Goal: Task Accomplishment & Management: Complete application form

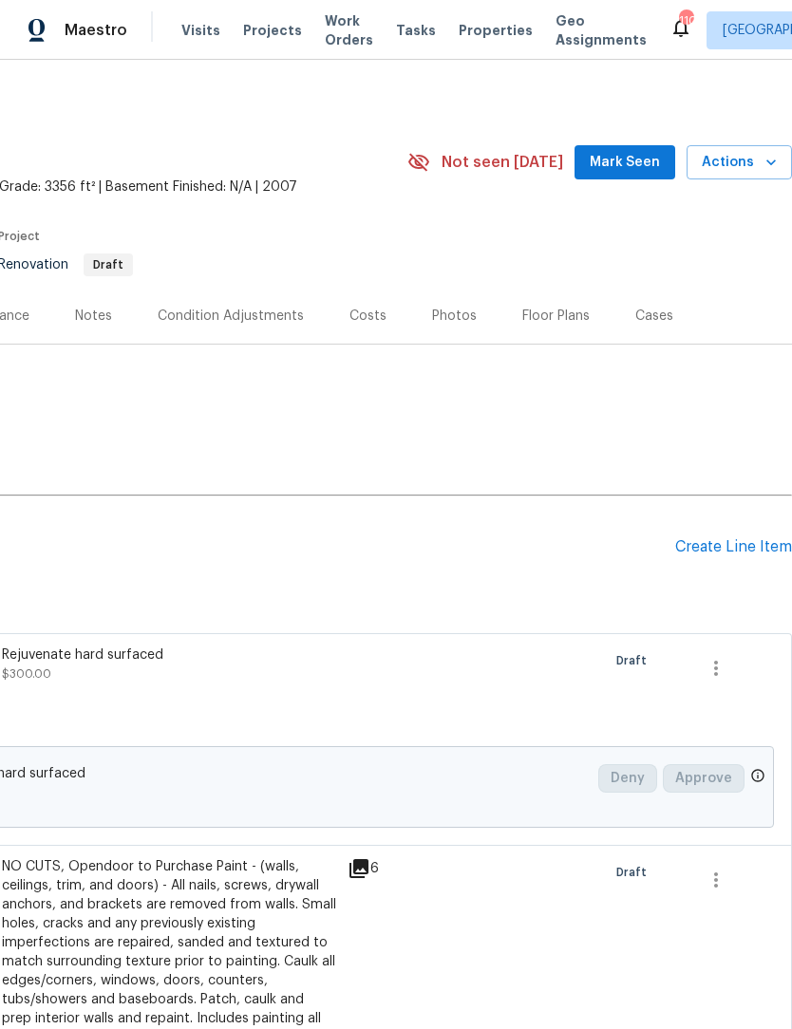
scroll to position [0, 281]
click at [554, 329] on div "Floor Plans" at bounding box center [555, 316] width 113 height 56
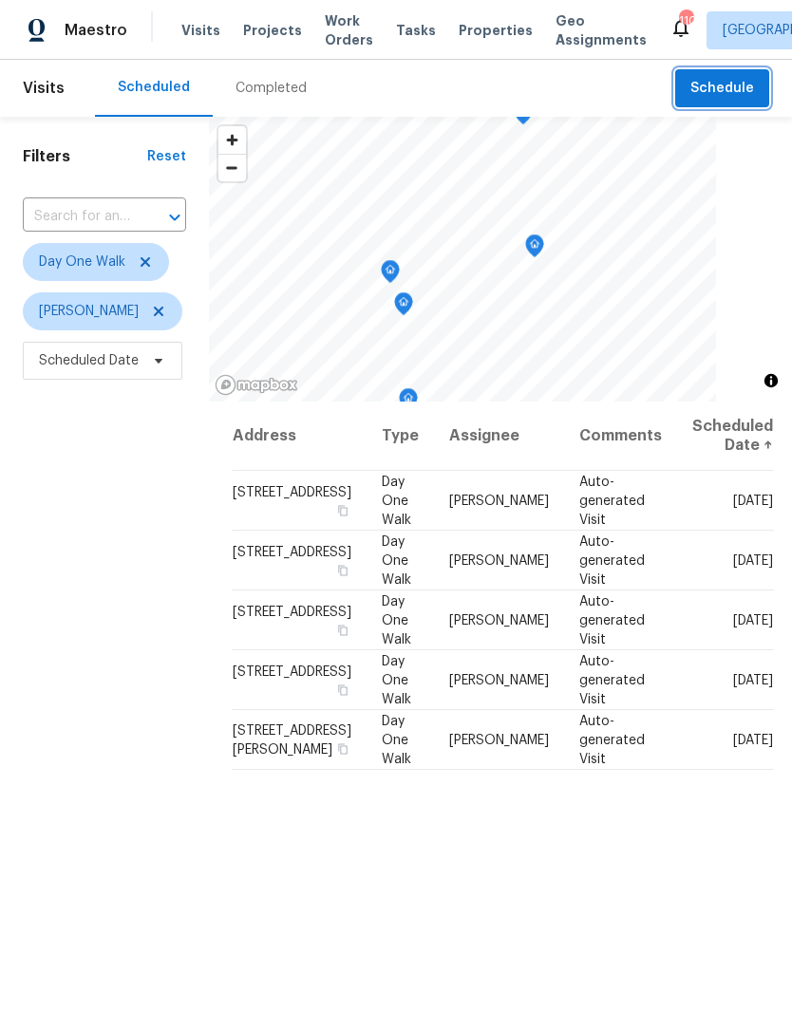
click at [734, 92] on span "Schedule" at bounding box center [722, 89] width 64 height 24
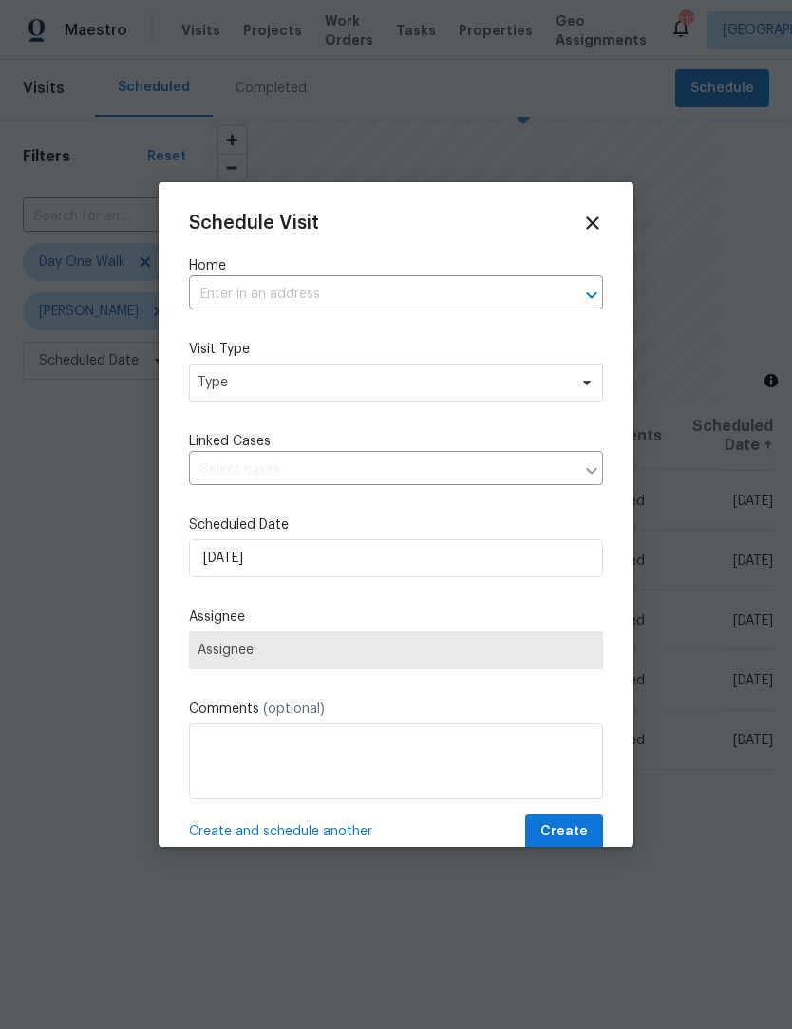
click at [346, 290] on input "text" at bounding box center [369, 294] width 361 height 29
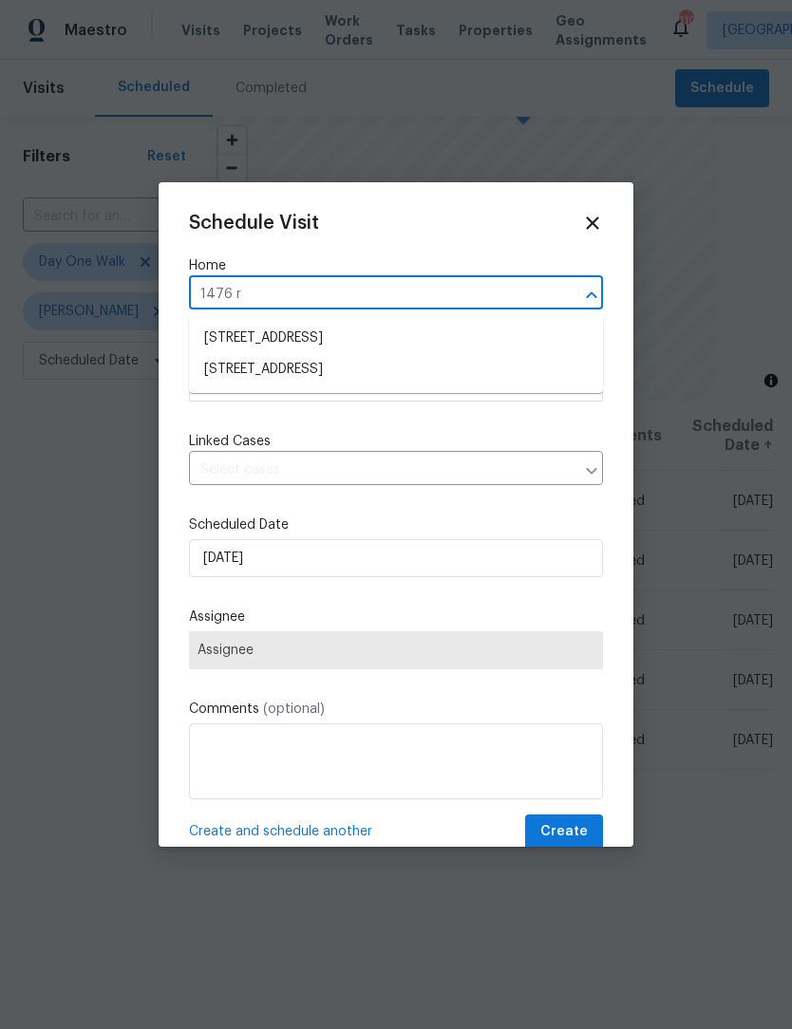
type input "1476 ro"
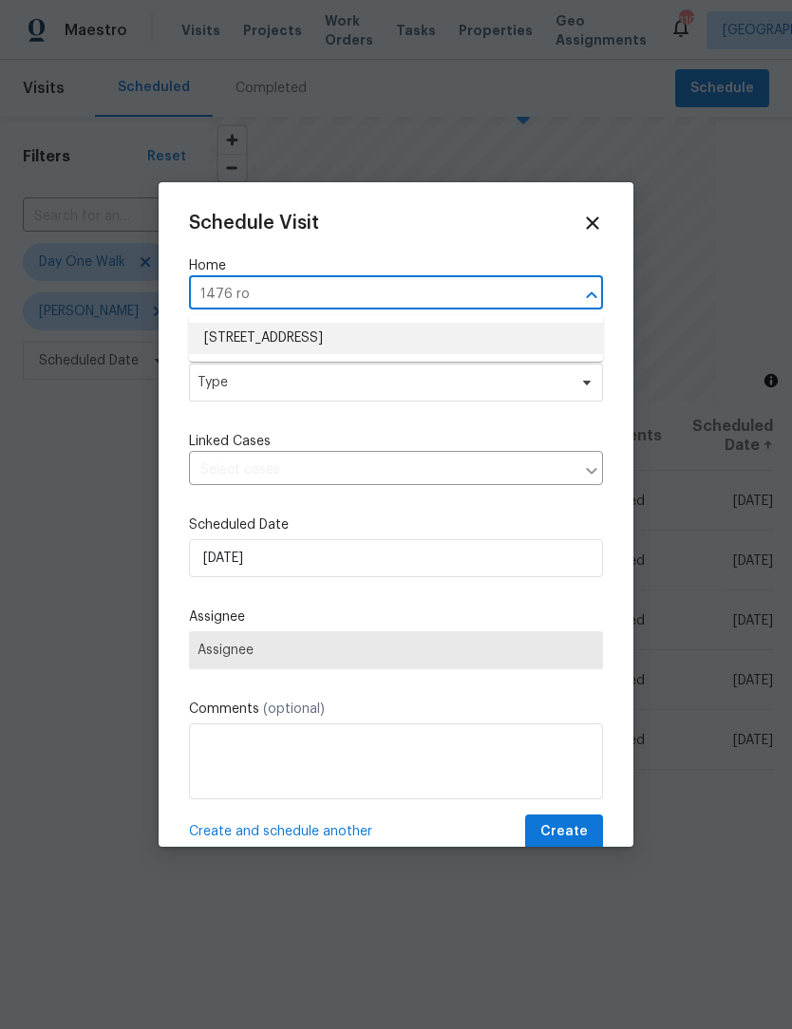
click at [461, 342] on li "[STREET_ADDRESS]" at bounding box center [396, 338] width 414 height 31
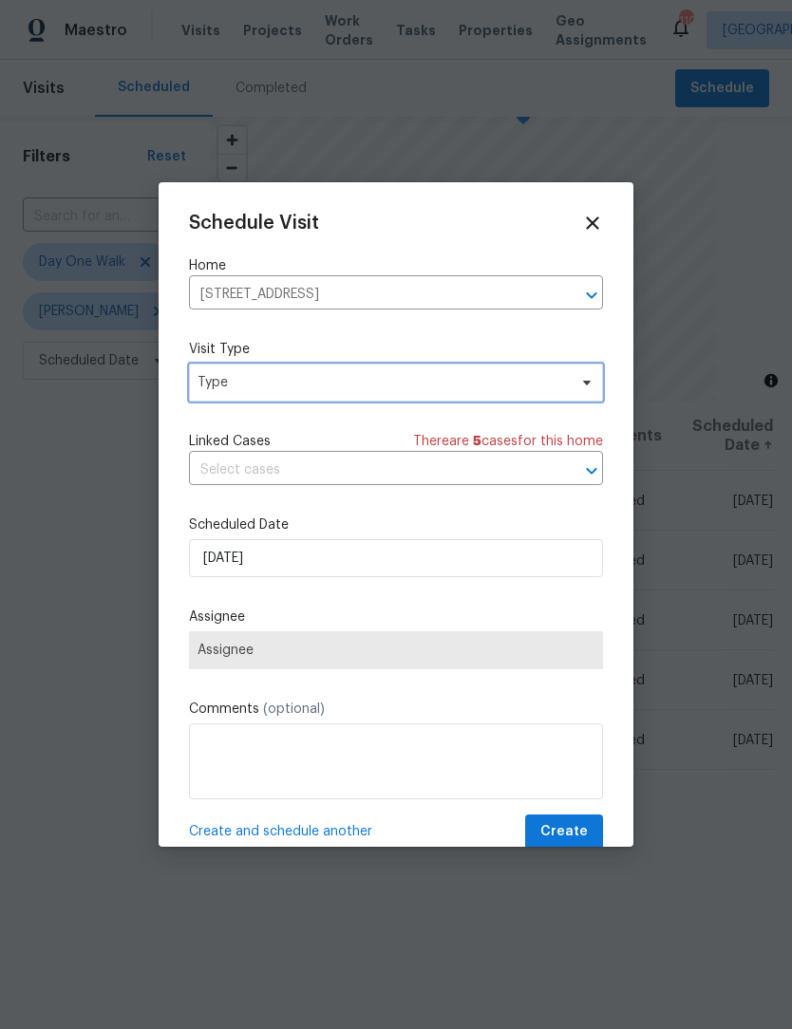
click at [592, 392] on span "Type" at bounding box center [396, 383] width 414 height 38
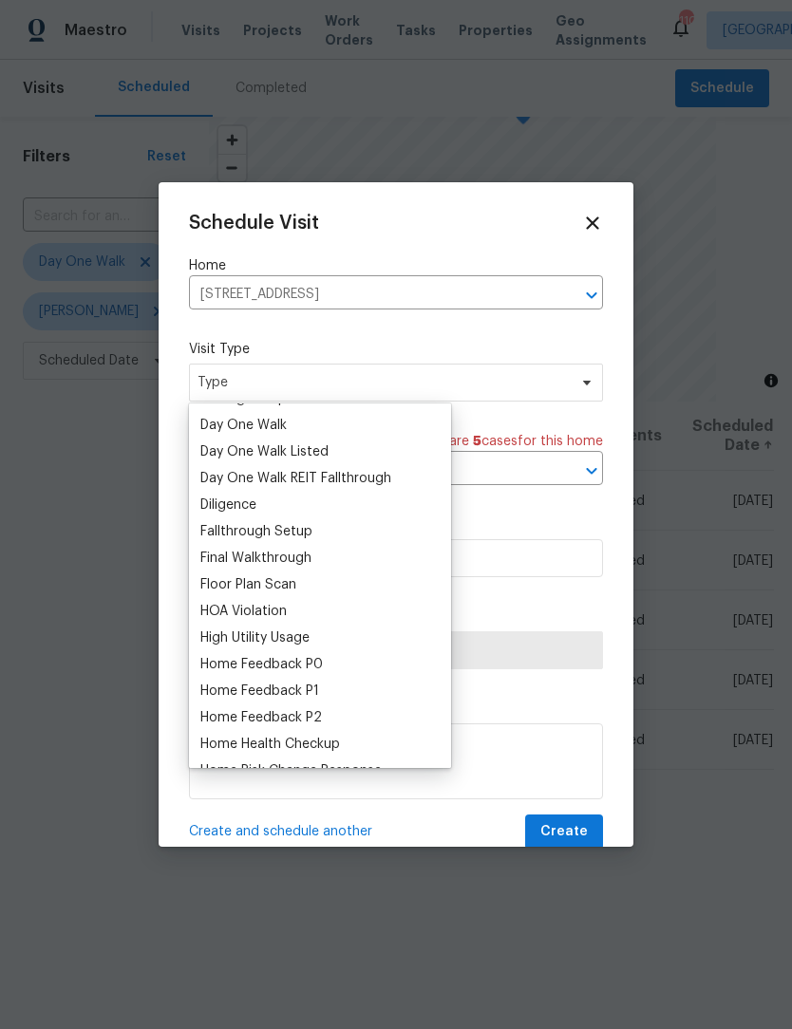
scroll to position [361, 0]
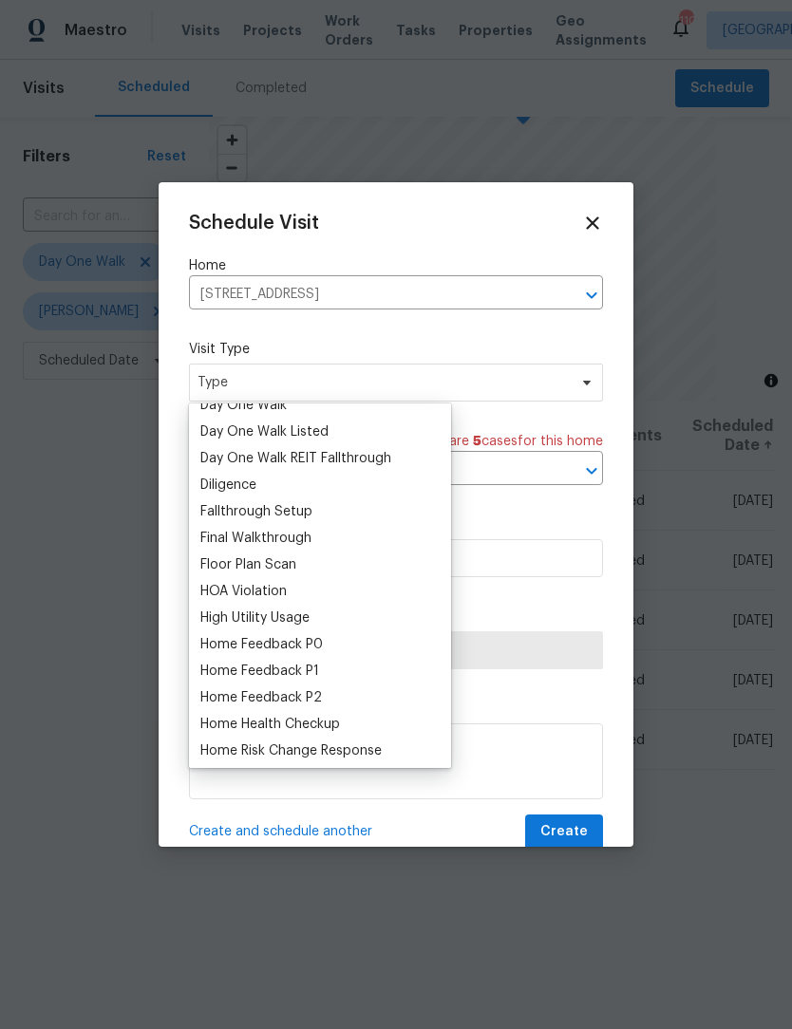
click at [266, 565] on div "Floor Plan Scan" at bounding box center [248, 564] width 96 height 19
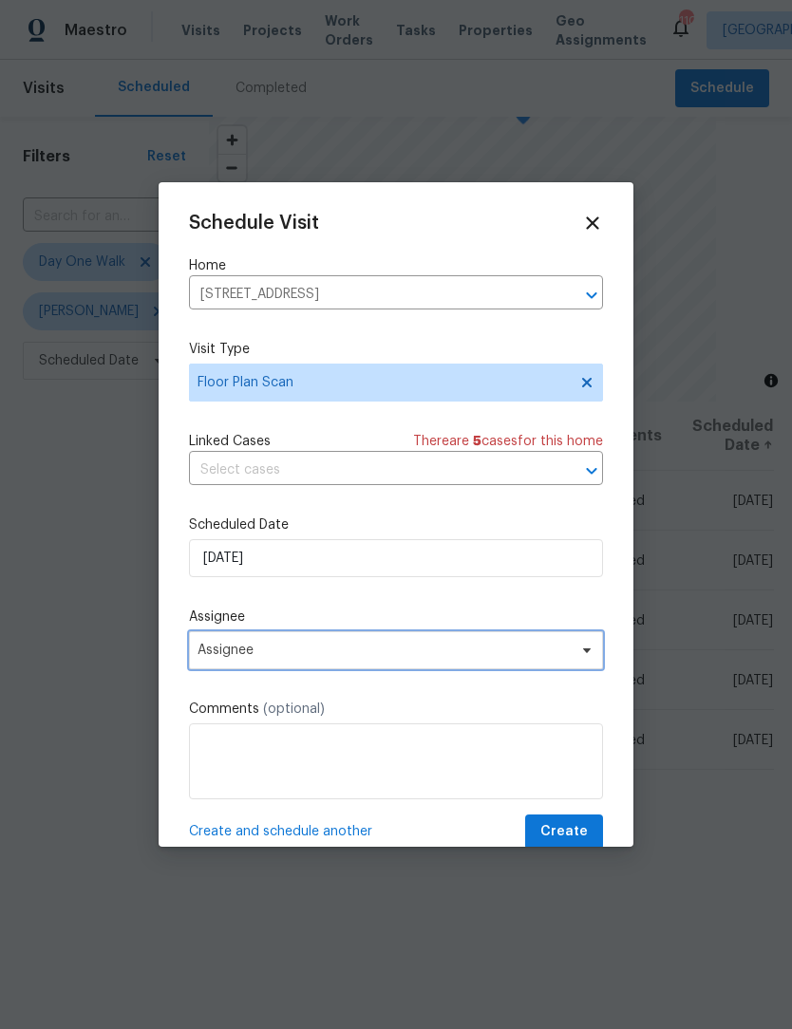
click at [585, 647] on icon at bounding box center [586, 650] width 15 height 15
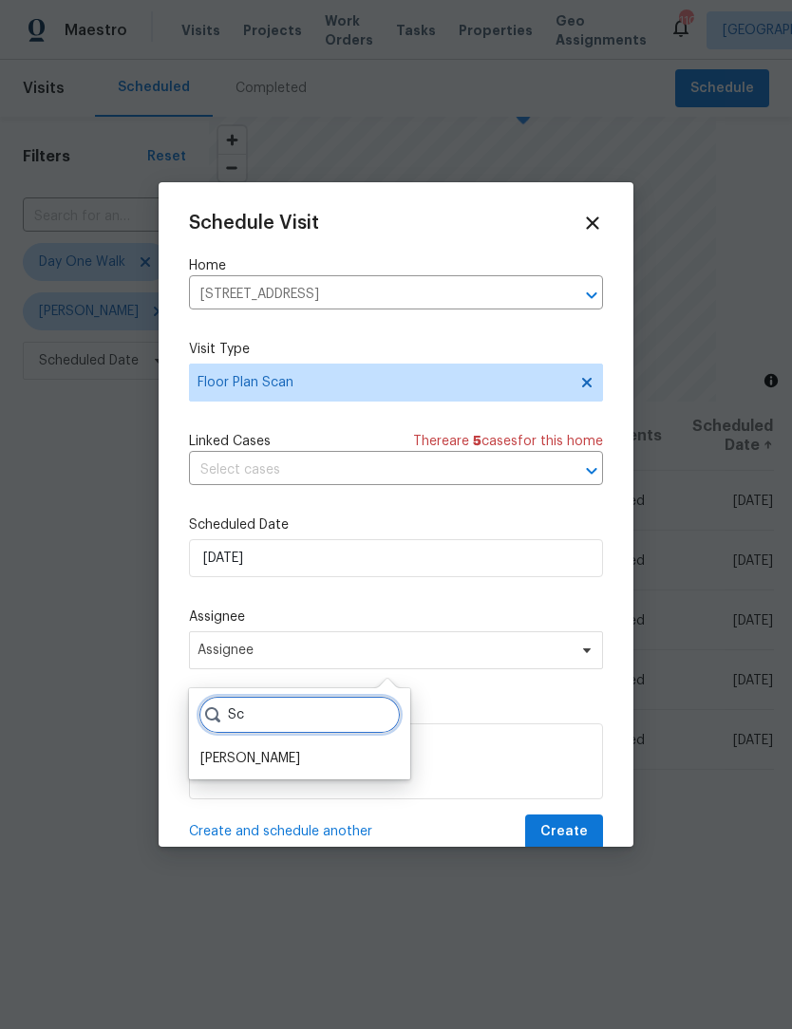
type input "Sc"
click at [273, 765] on div "[PERSON_NAME]" at bounding box center [250, 758] width 100 height 19
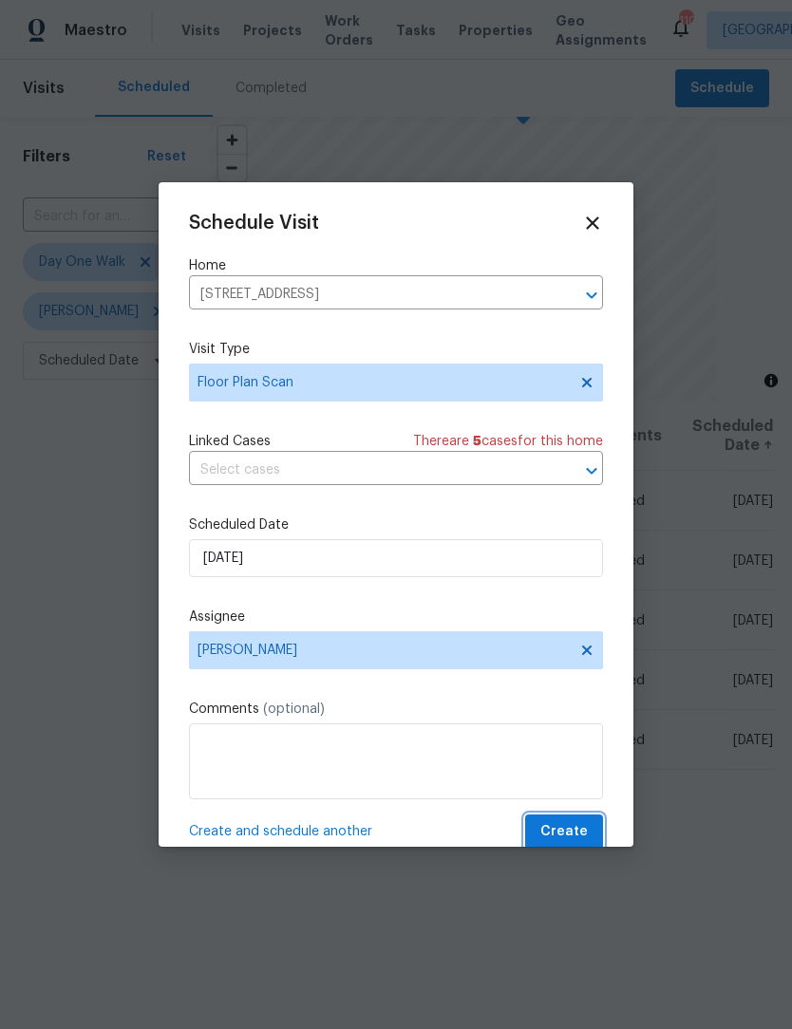
click at [563, 842] on span "Create" at bounding box center [563, 832] width 47 height 24
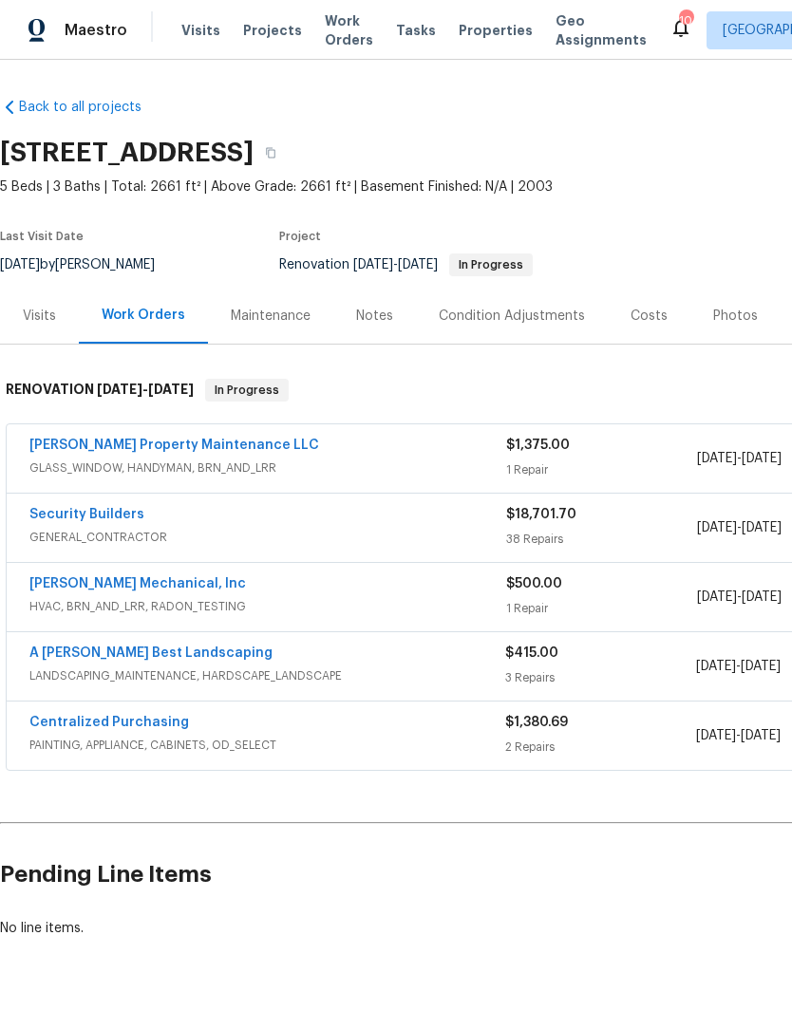
scroll to position [37, 0]
click at [96, 515] on link "Security Builders" at bounding box center [86, 514] width 115 height 13
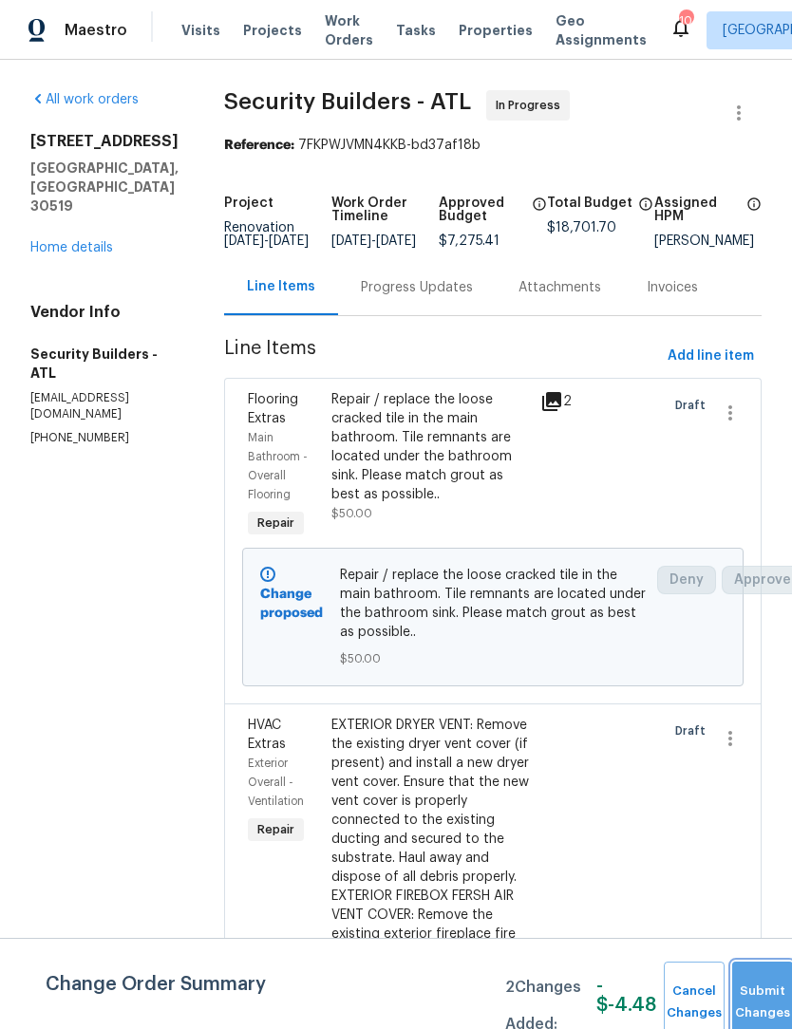
click at [760, 995] on button "Submit Changes" at bounding box center [762, 1003] width 61 height 82
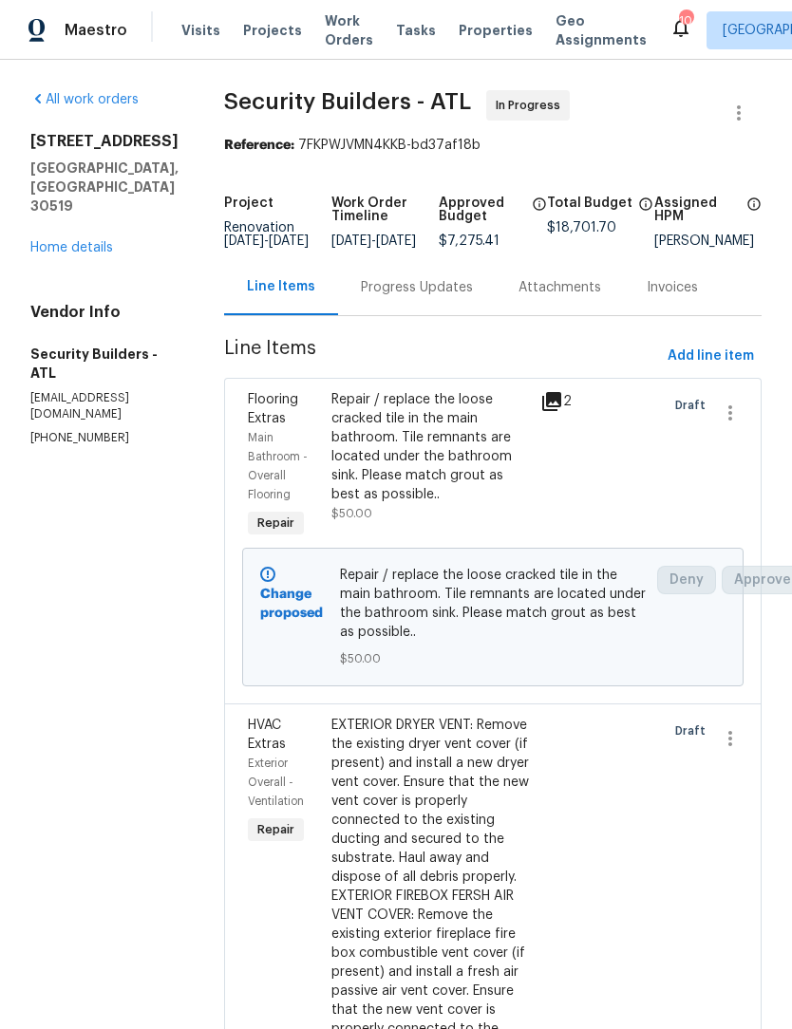
click at [90, 241] on link "Home details" at bounding box center [71, 247] width 83 height 13
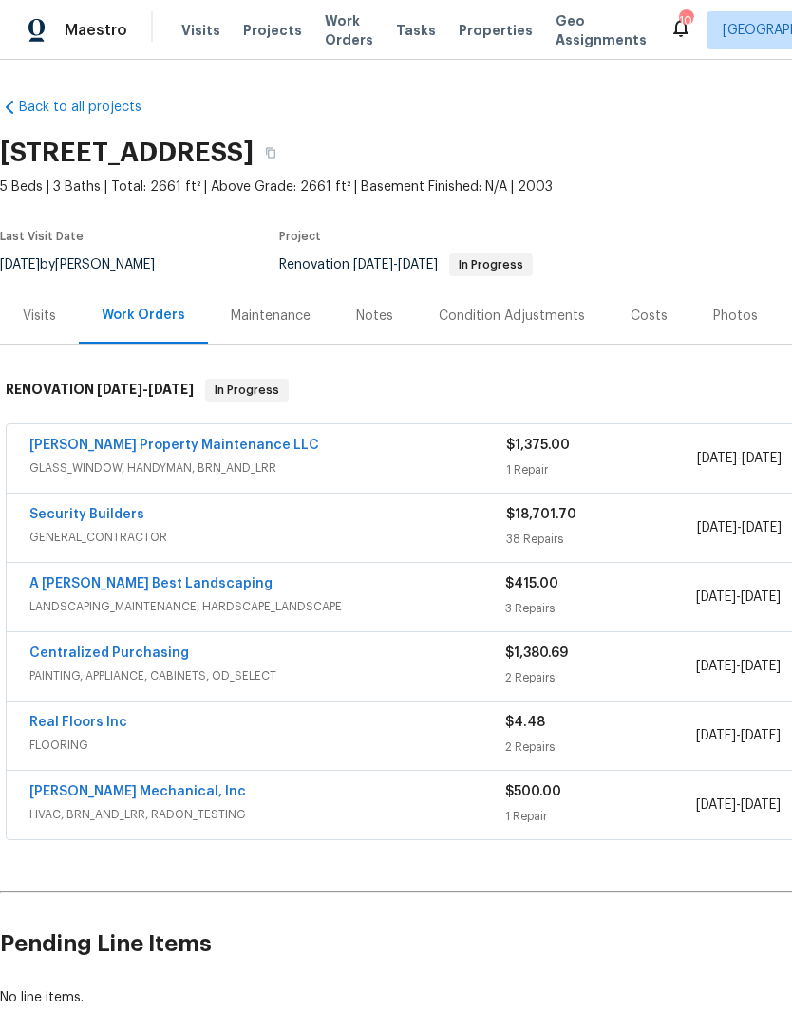
scroll to position [1, 0]
click at [74, 683] on span "PAINTING, APPLIANCE, CABINETS, OD_SELECT" at bounding box center [267, 675] width 476 height 19
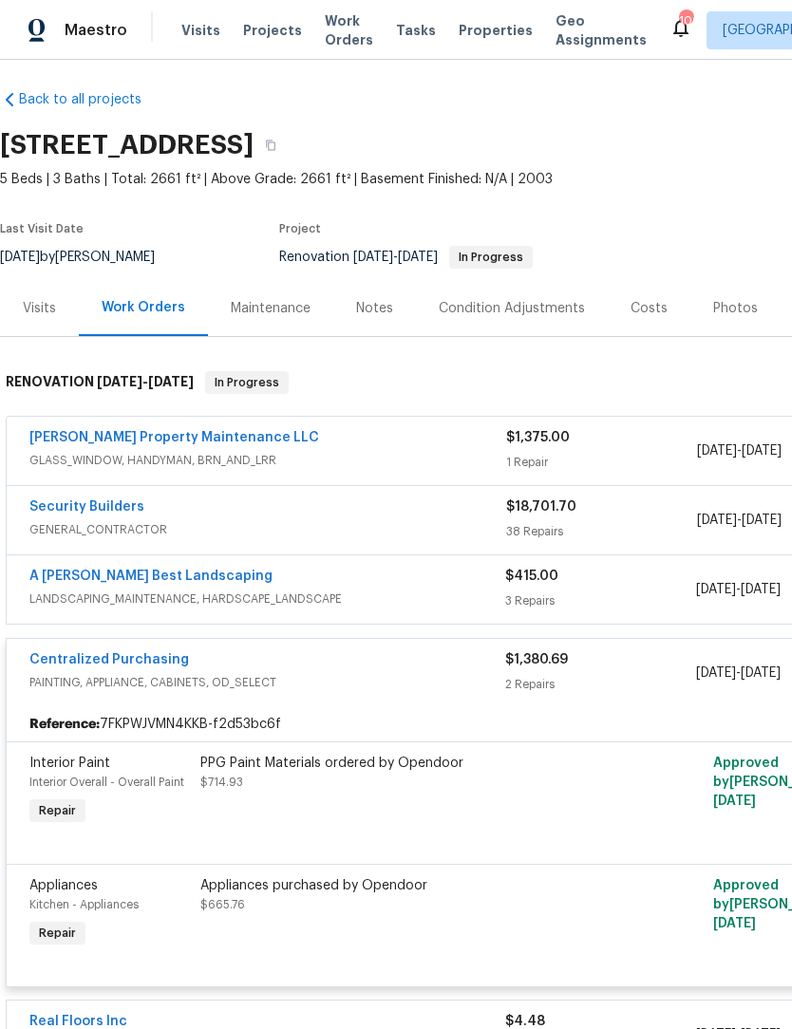
scroll to position [7, 0]
click at [141, 662] on link "Centralized Purchasing" at bounding box center [108, 660] width 159 height 13
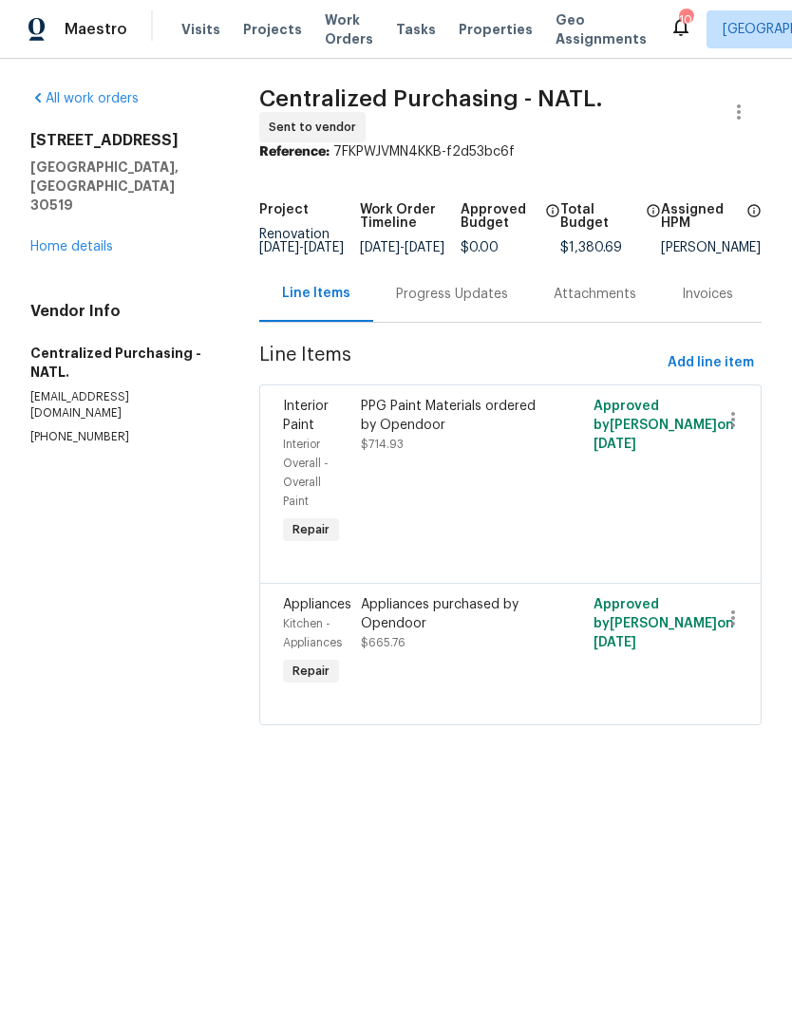
click at [73, 241] on link "Home details" at bounding box center [71, 247] width 83 height 13
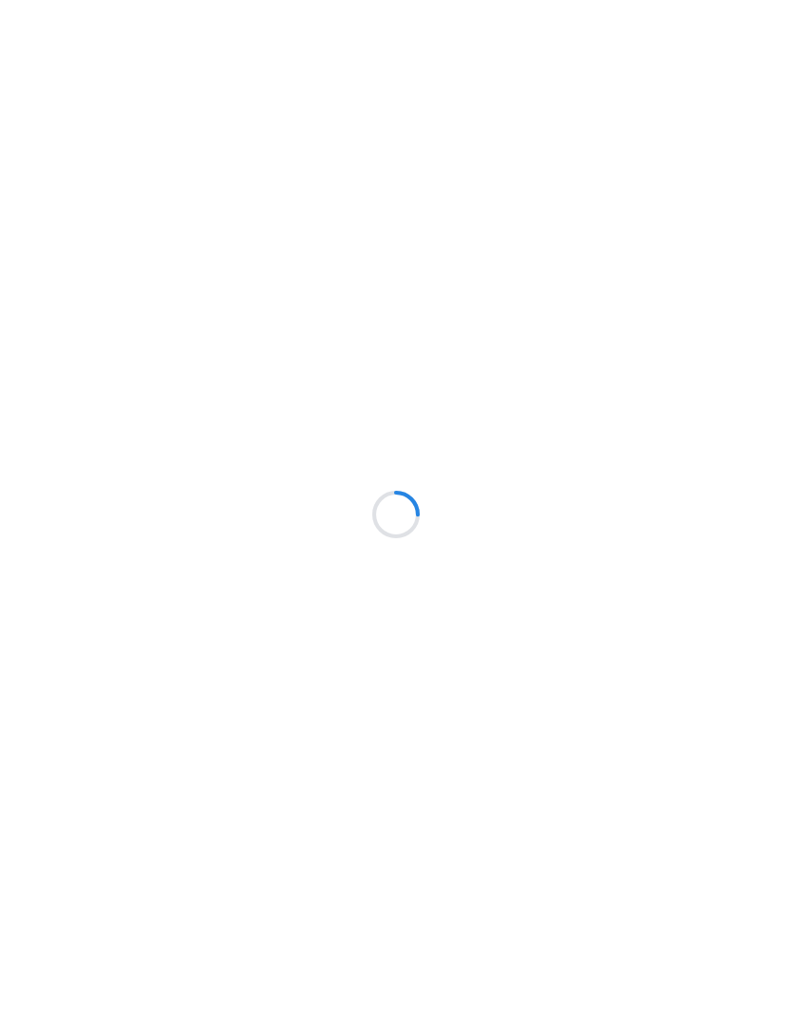
scroll to position [1, 0]
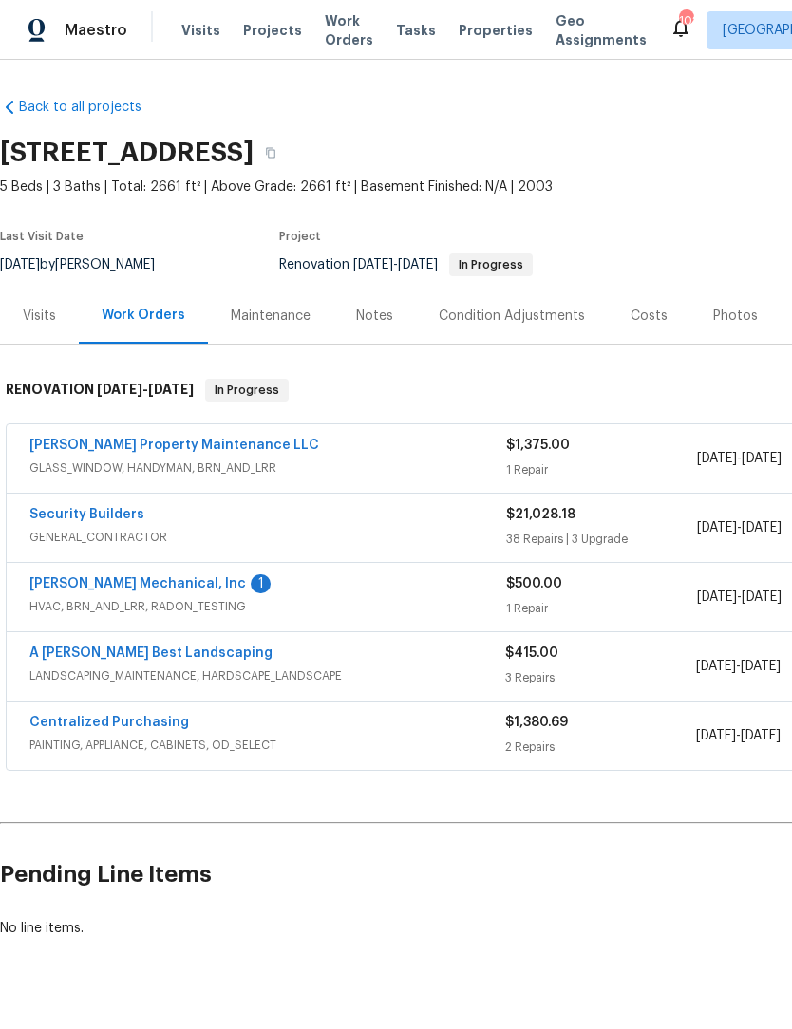
scroll to position [37, 0]
click at [65, 577] on link "[PERSON_NAME] Mechanical, Inc" at bounding box center [137, 583] width 216 height 13
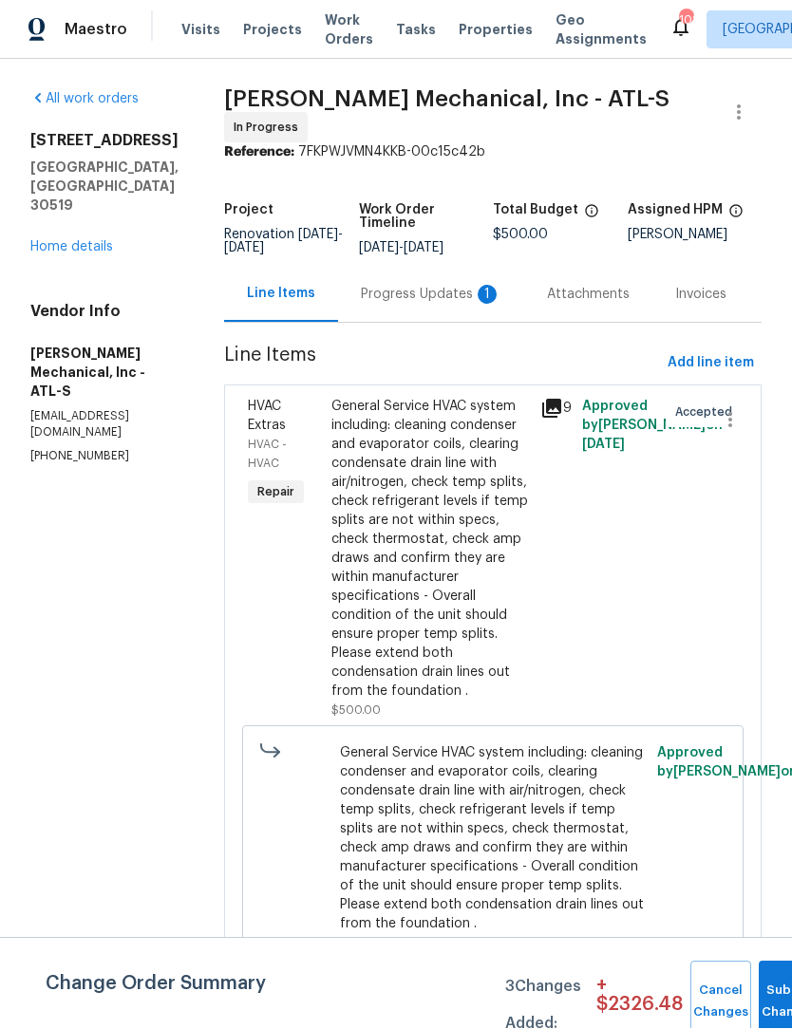
scroll to position [1, 0]
click at [772, 1001] on span "Submit Changes" at bounding box center [789, 1003] width 42 height 44
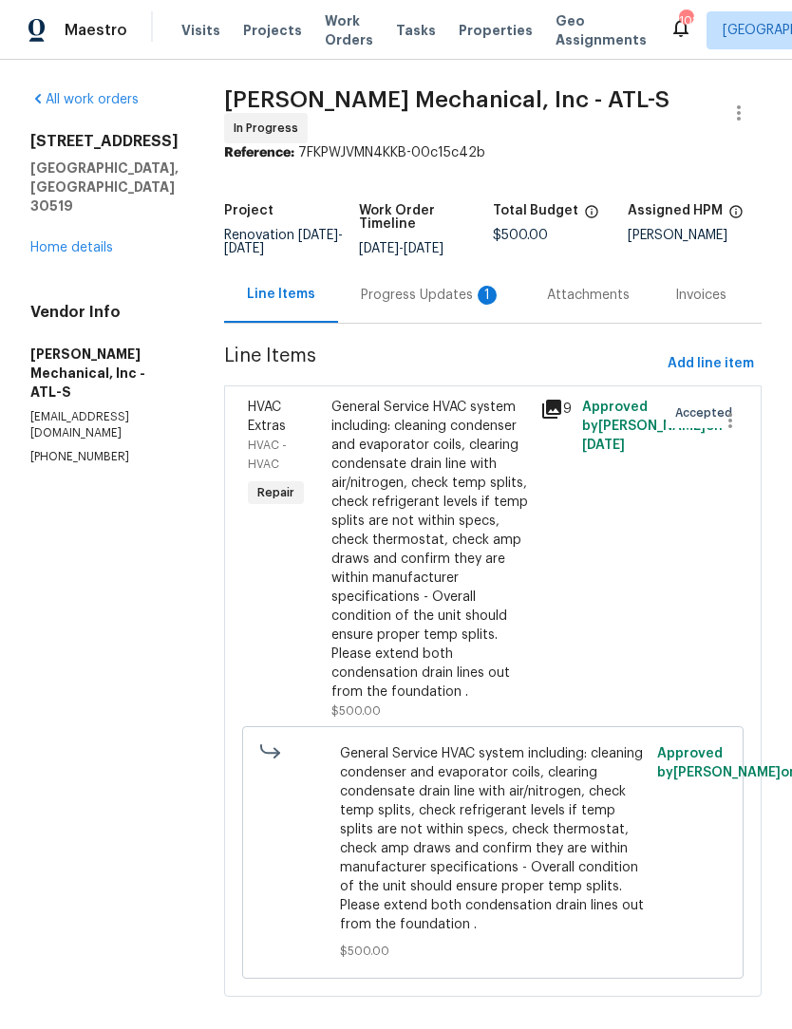
click at [427, 295] on div "Progress Updates 1" at bounding box center [431, 295] width 140 height 19
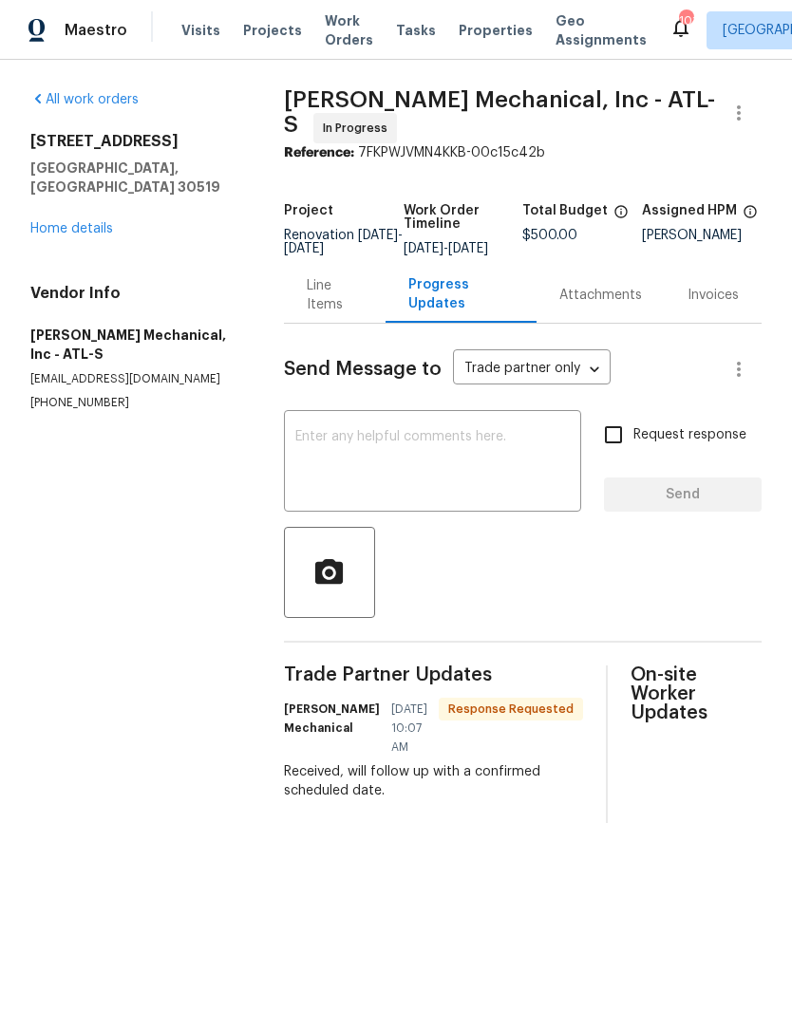
click at [491, 496] on textarea at bounding box center [432, 463] width 274 height 66
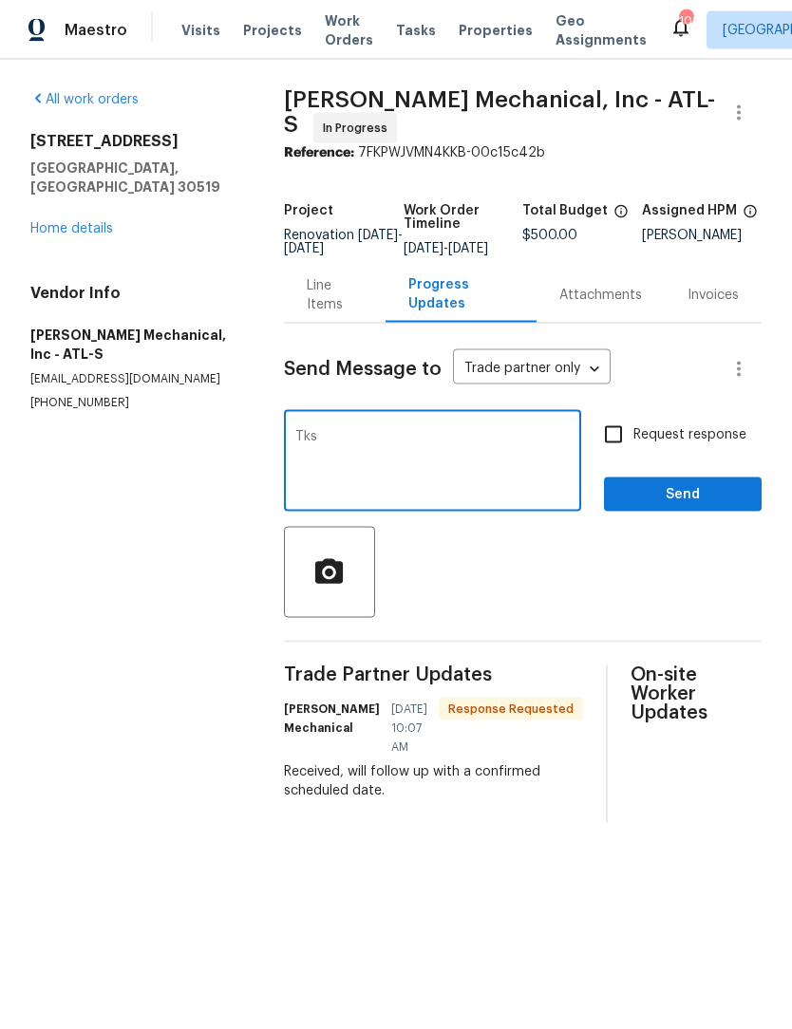
type textarea "Tks"
click at [714, 506] on span "Send" at bounding box center [682, 495] width 127 height 24
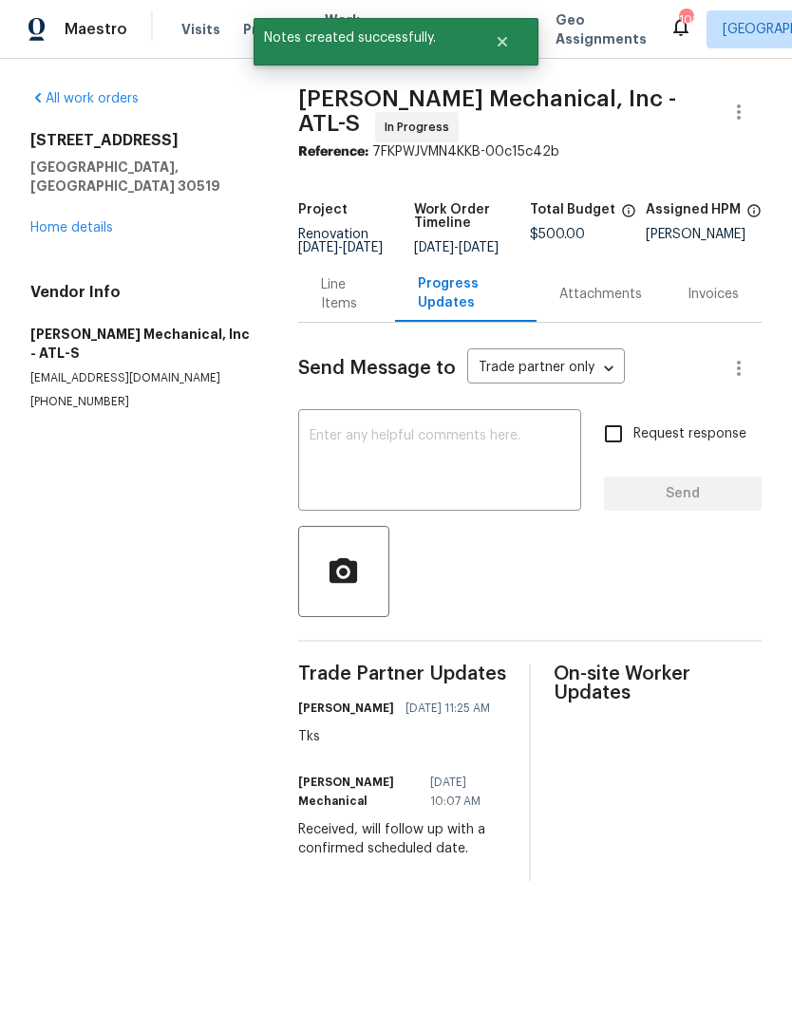
click at [84, 222] on link "Home details" at bounding box center [71, 228] width 83 height 13
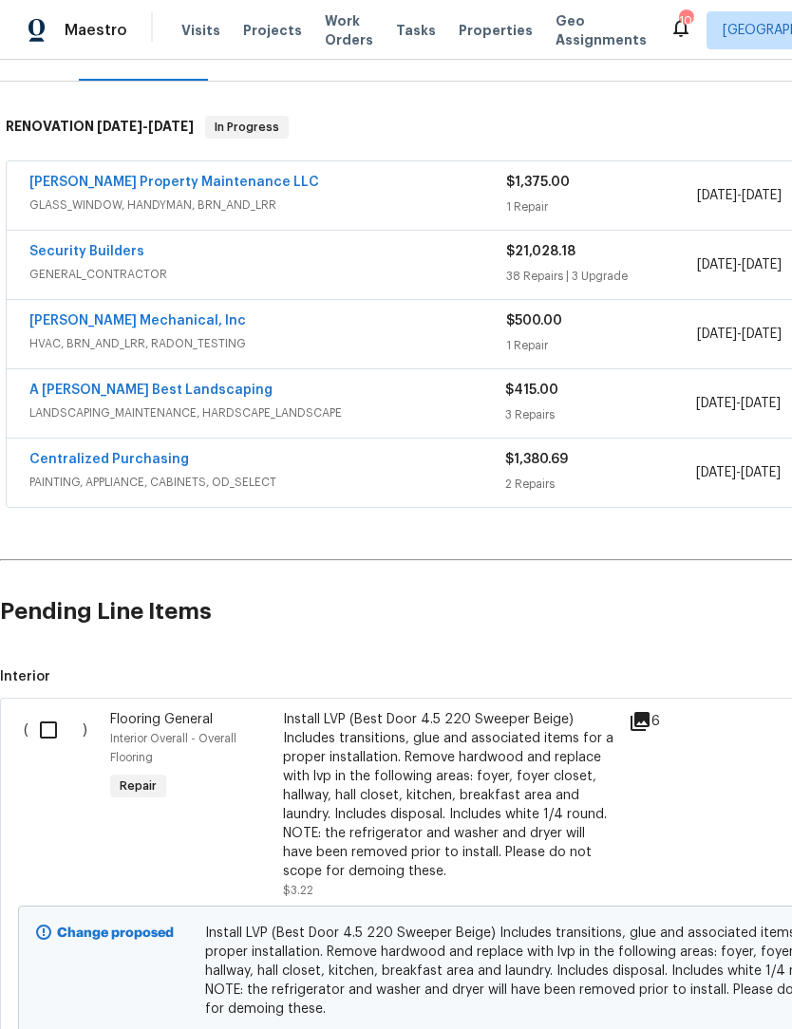
scroll to position [263, 0]
click at [61, 723] on input "checkbox" at bounding box center [55, 730] width 54 height 40
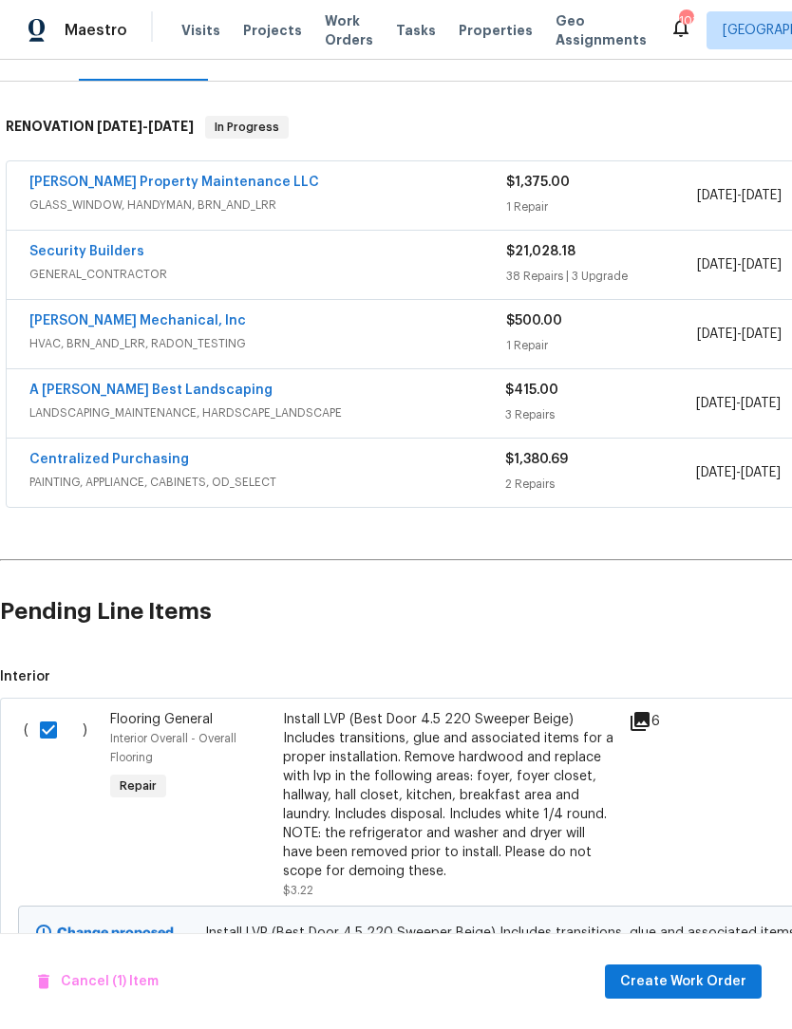
click at [60, 722] on input "checkbox" at bounding box center [55, 730] width 54 height 40
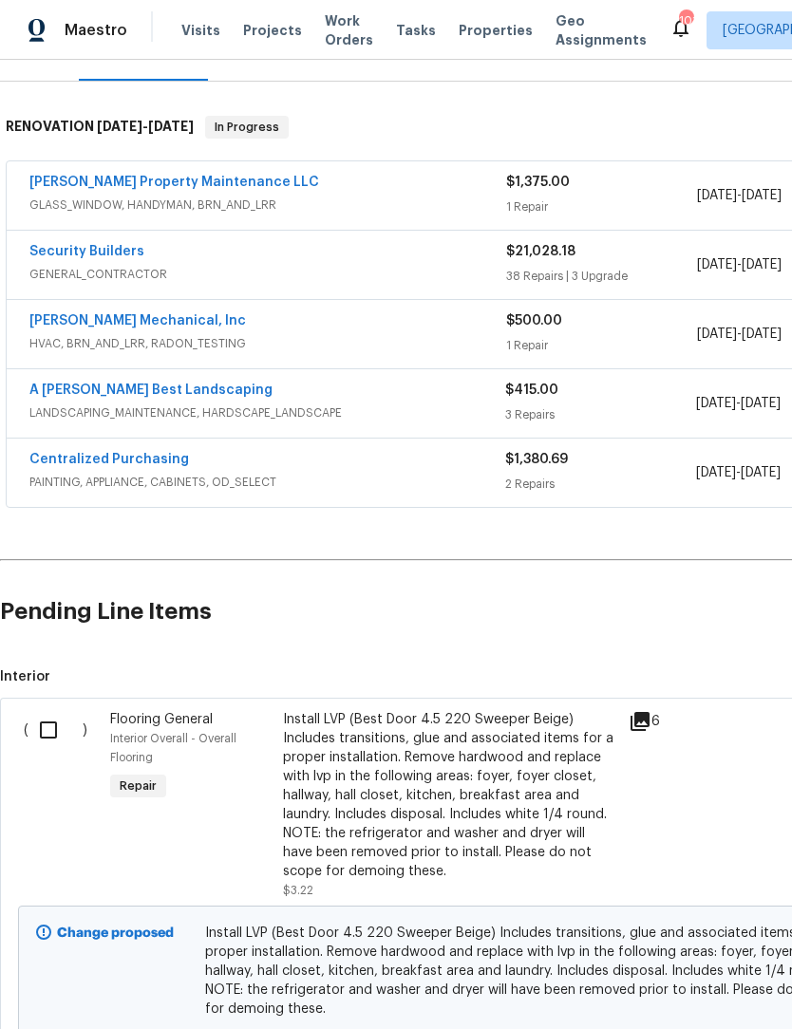
click at [48, 735] on input "checkbox" at bounding box center [55, 730] width 54 height 40
checkbox input "true"
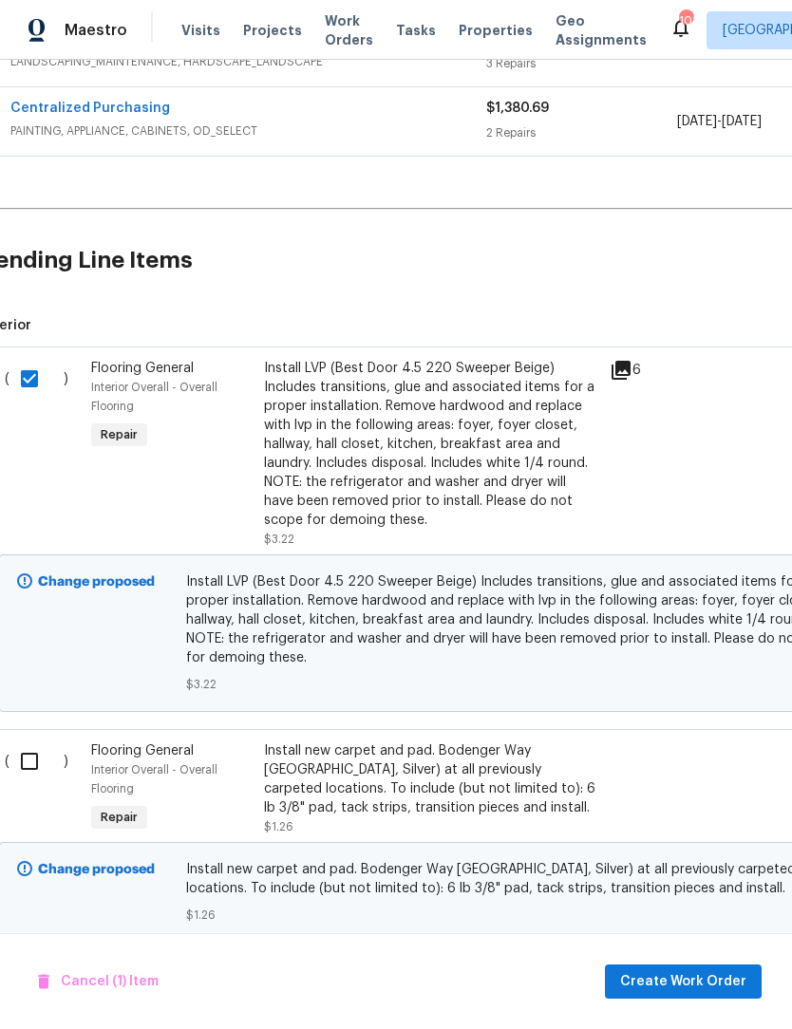
scroll to position [614, 22]
click at [34, 757] on input "checkbox" at bounding box center [34, 761] width 54 height 40
checkbox input "true"
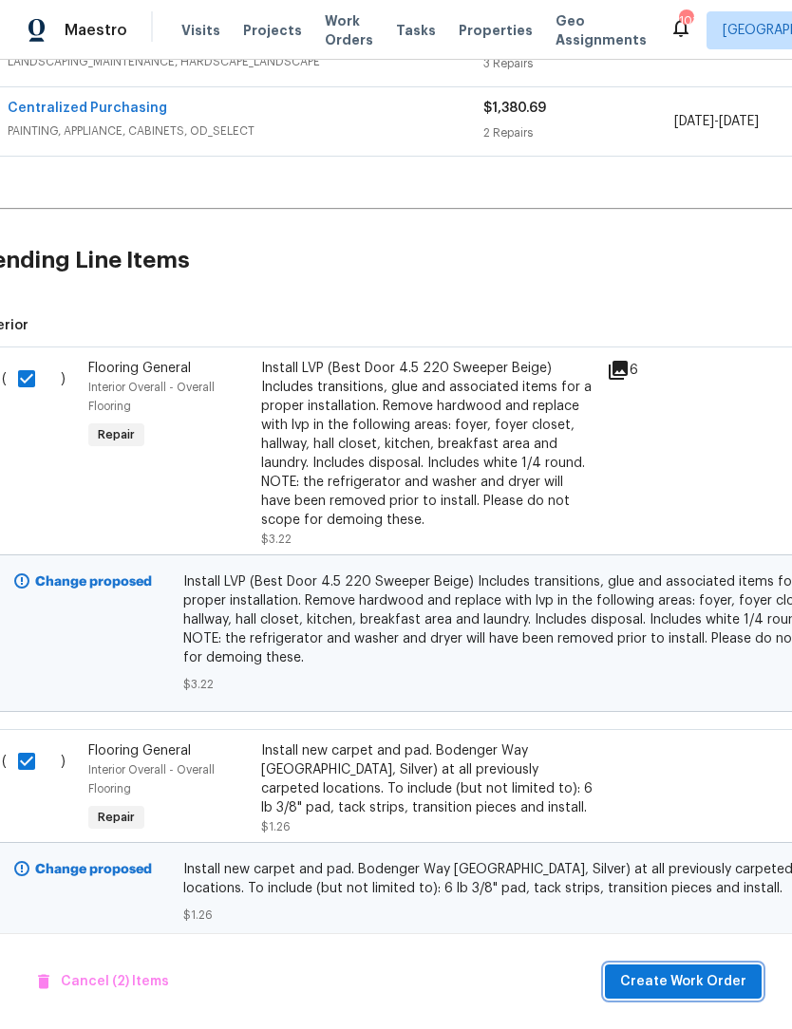
click at [701, 994] on button "Create Work Order" at bounding box center [683, 981] width 157 height 35
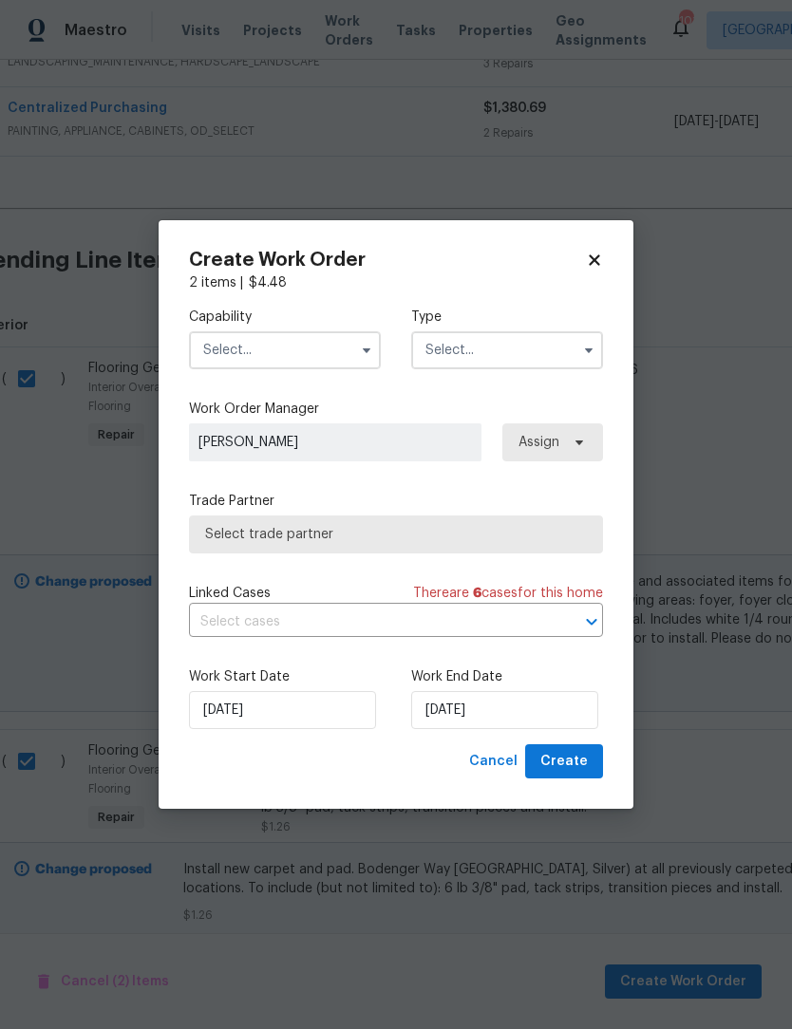
click at [355, 349] on button "button" at bounding box center [366, 350] width 23 height 23
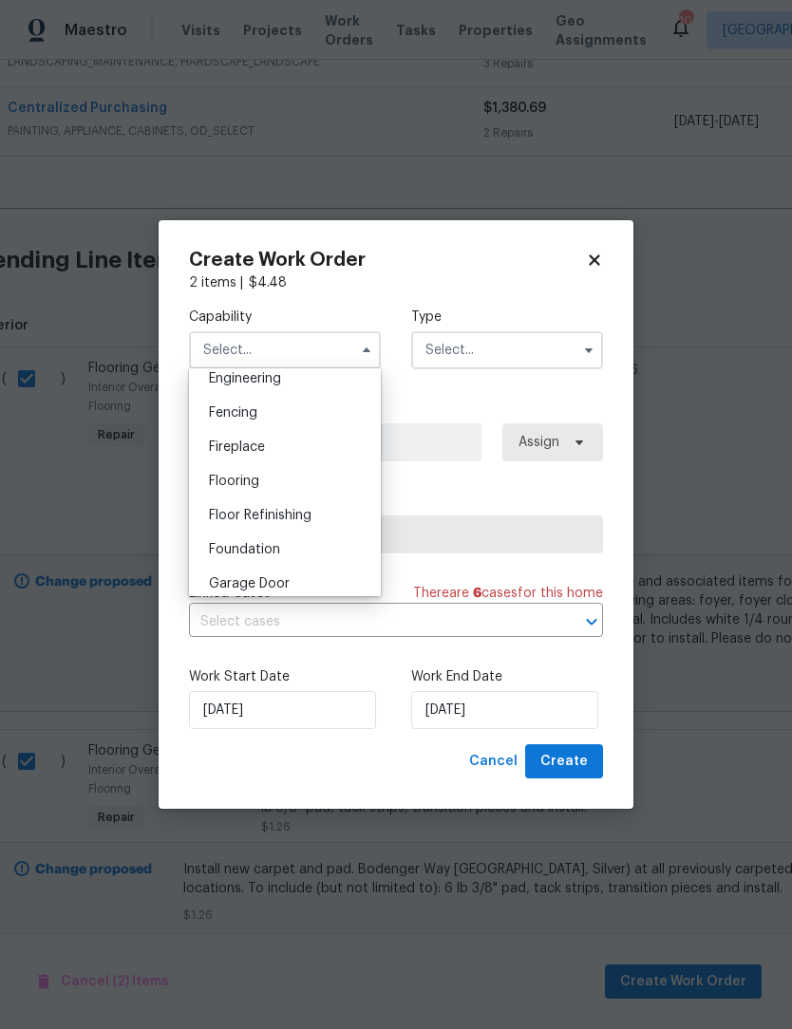
scroll to position [660, 0]
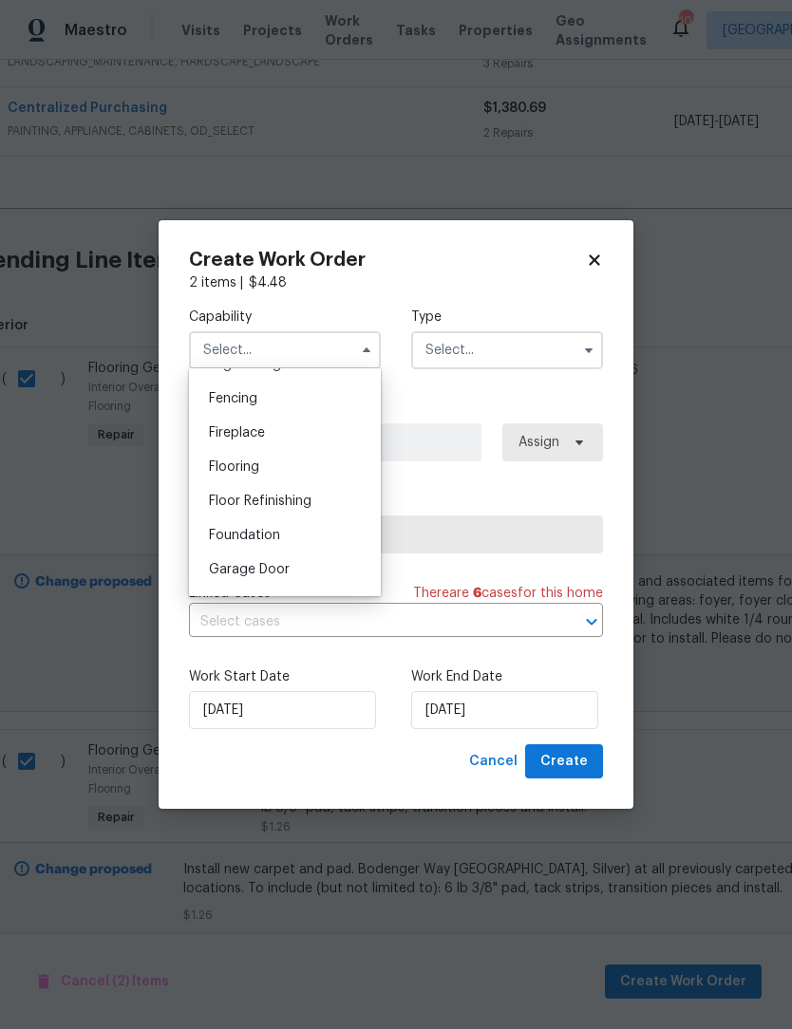
click at [283, 472] on div "Flooring" at bounding box center [285, 467] width 182 height 34
type input "Flooring"
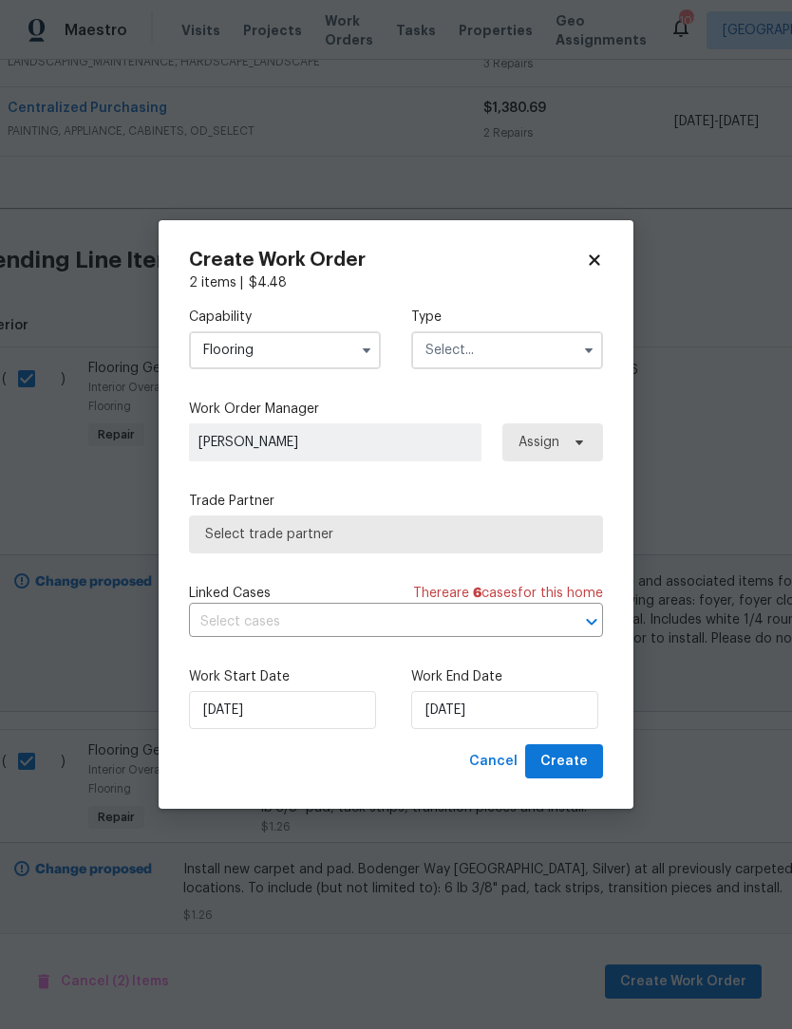
click at [583, 354] on icon "button" at bounding box center [588, 350] width 15 height 15
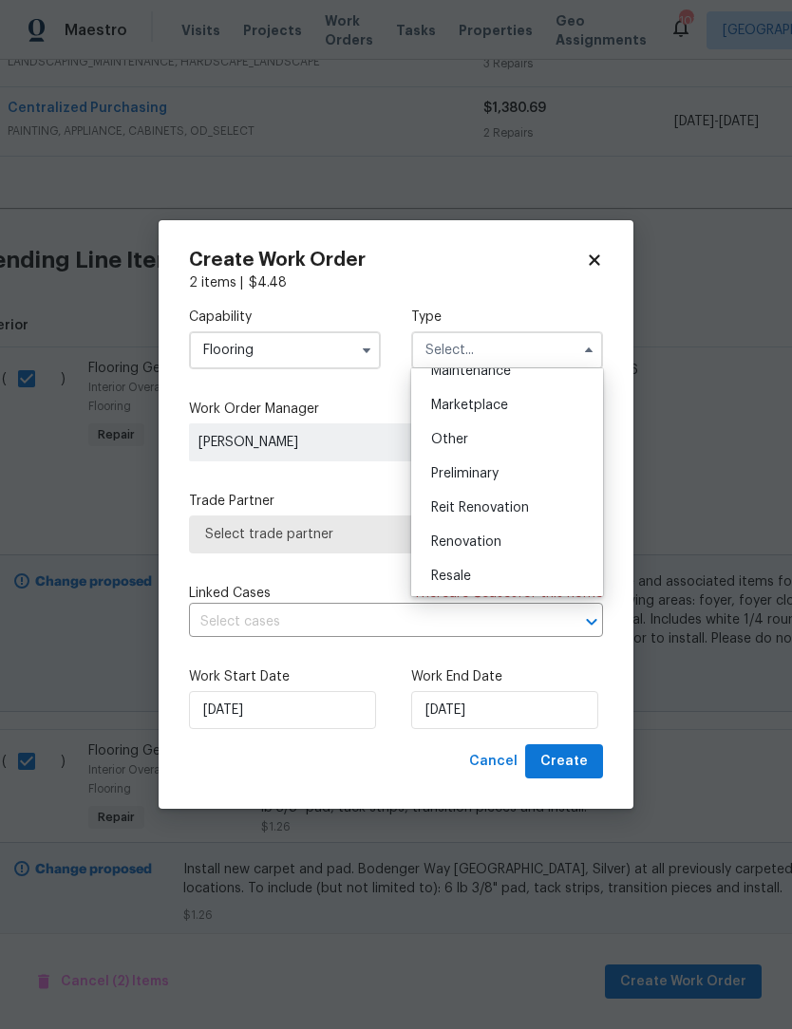
scroll to position [344, 0]
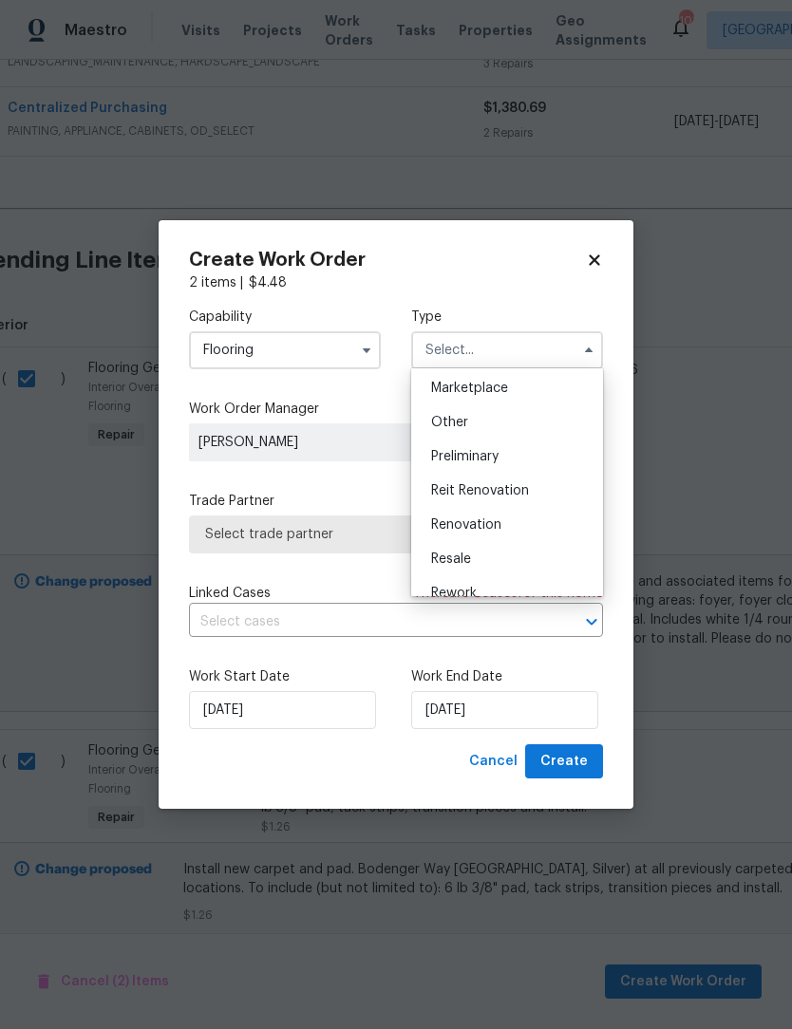
click at [512, 532] on div "Renovation" at bounding box center [507, 525] width 182 height 34
type input "Renovation"
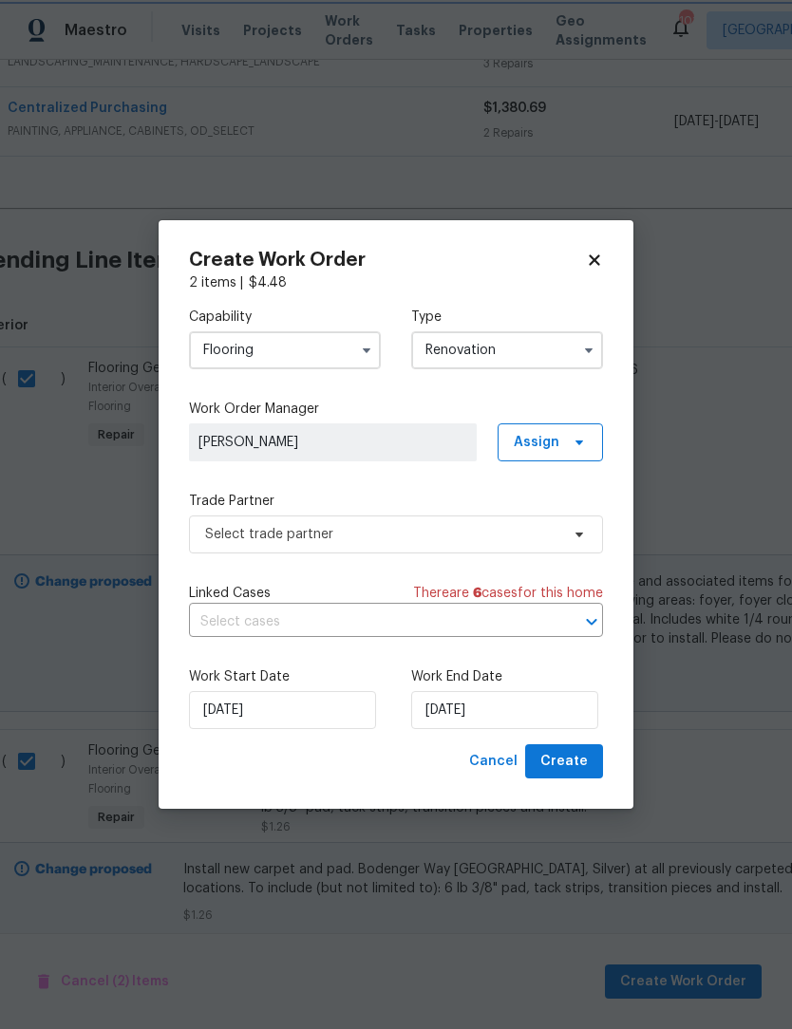
scroll to position [0, 0]
click at [527, 713] on input "[DATE]" at bounding box center [504, 710] width 187 height 38
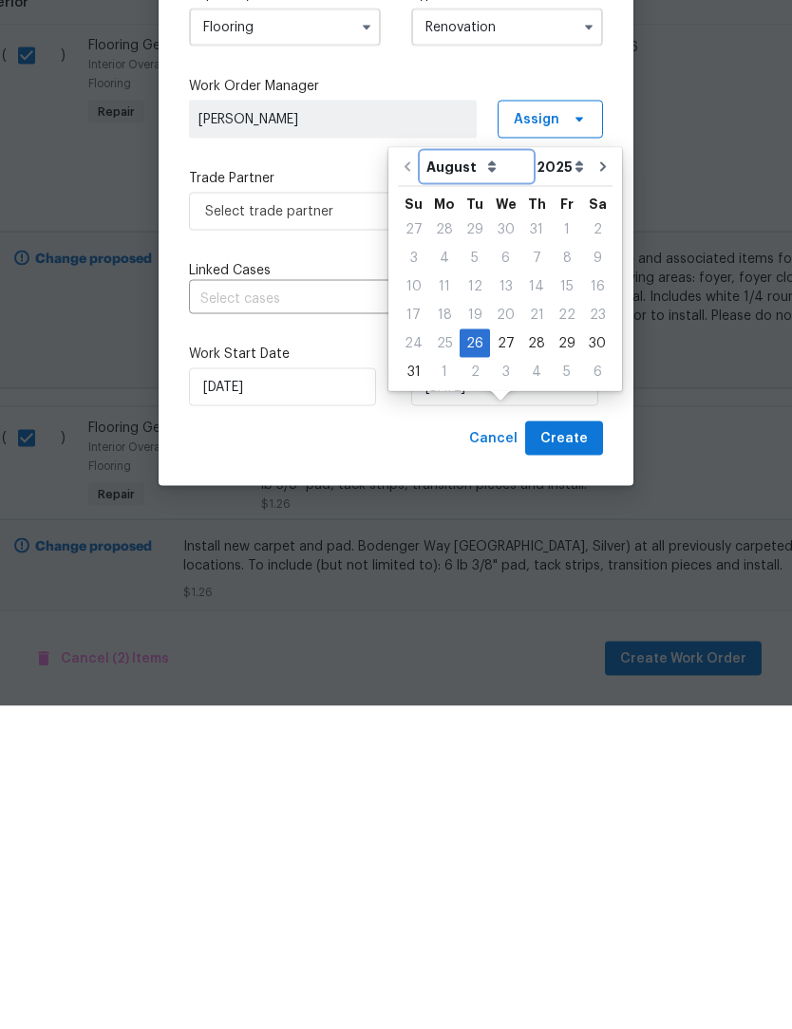
click at [481, 476] on select "August September October November December" at bounding box center [476, 490] width 110 height 28
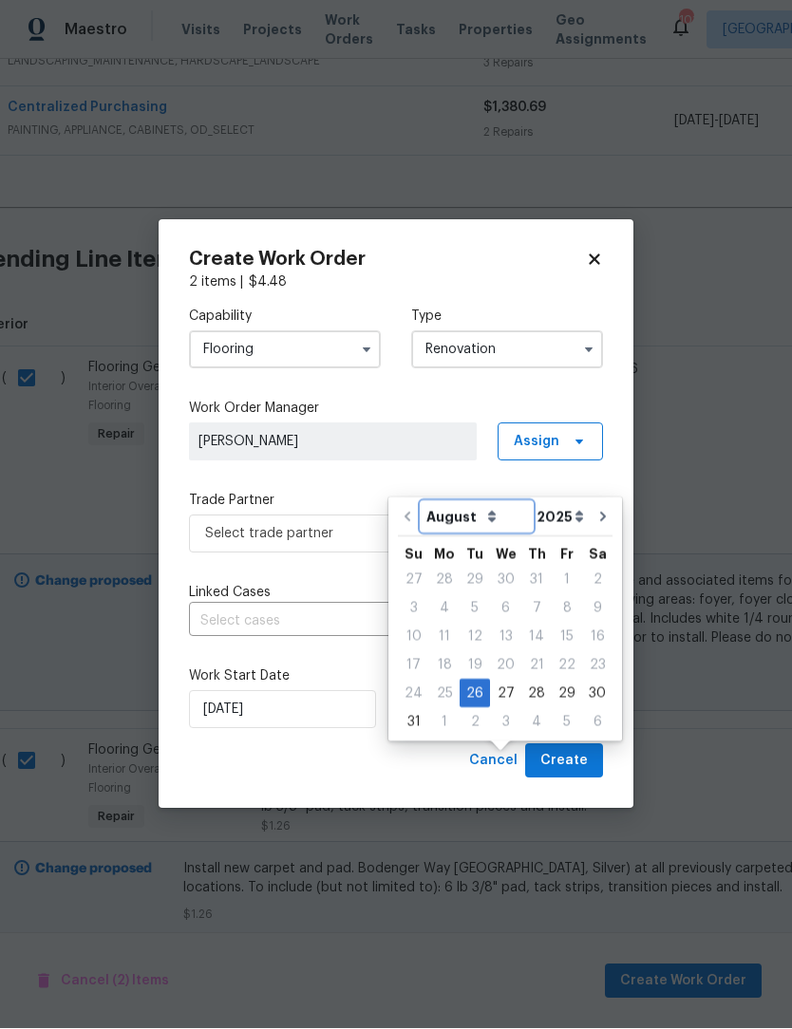
select select "8"
type input "9/26/2025"
select select "8"
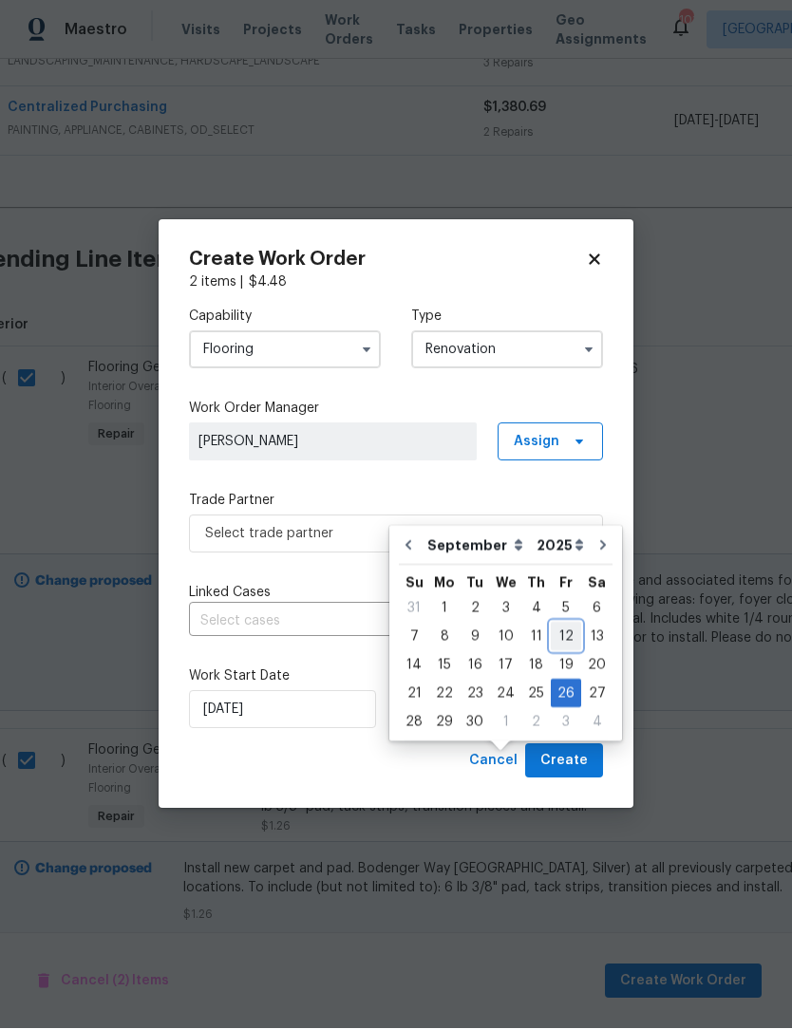
click at [564, 624] on div "12" at bounding box center [566, 637] width 30 height 27
type input "[DATE]"
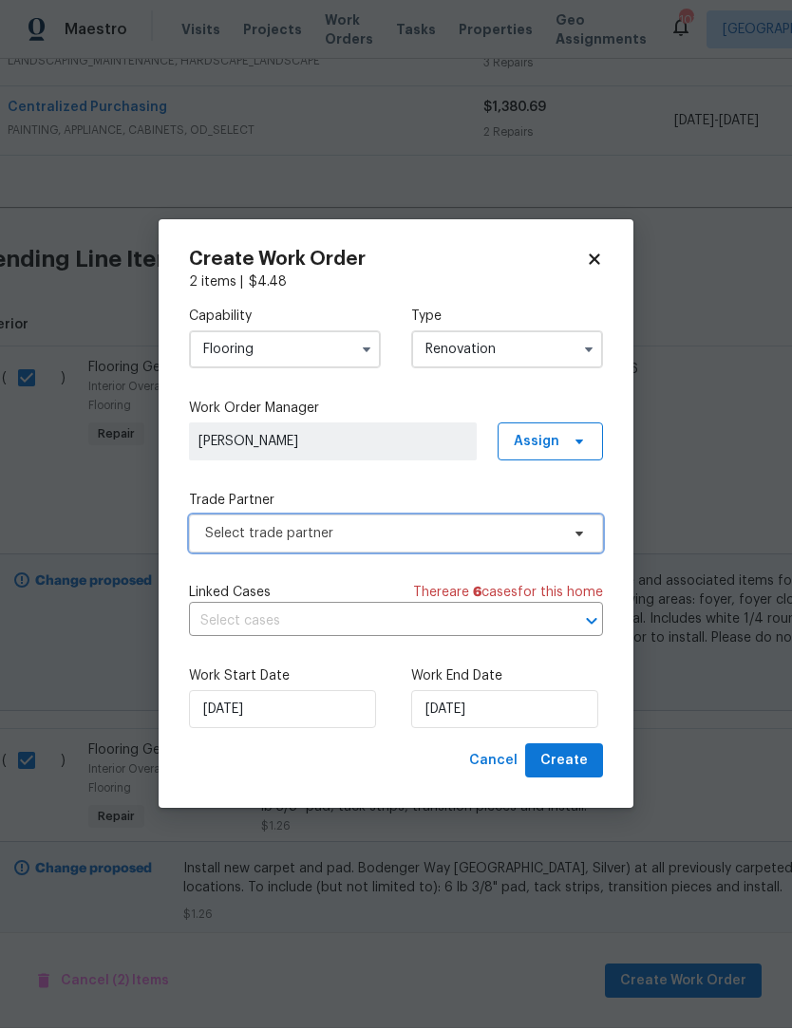
click at [580, 536] on icon at bounding box center [578, 534] width 15 height 15
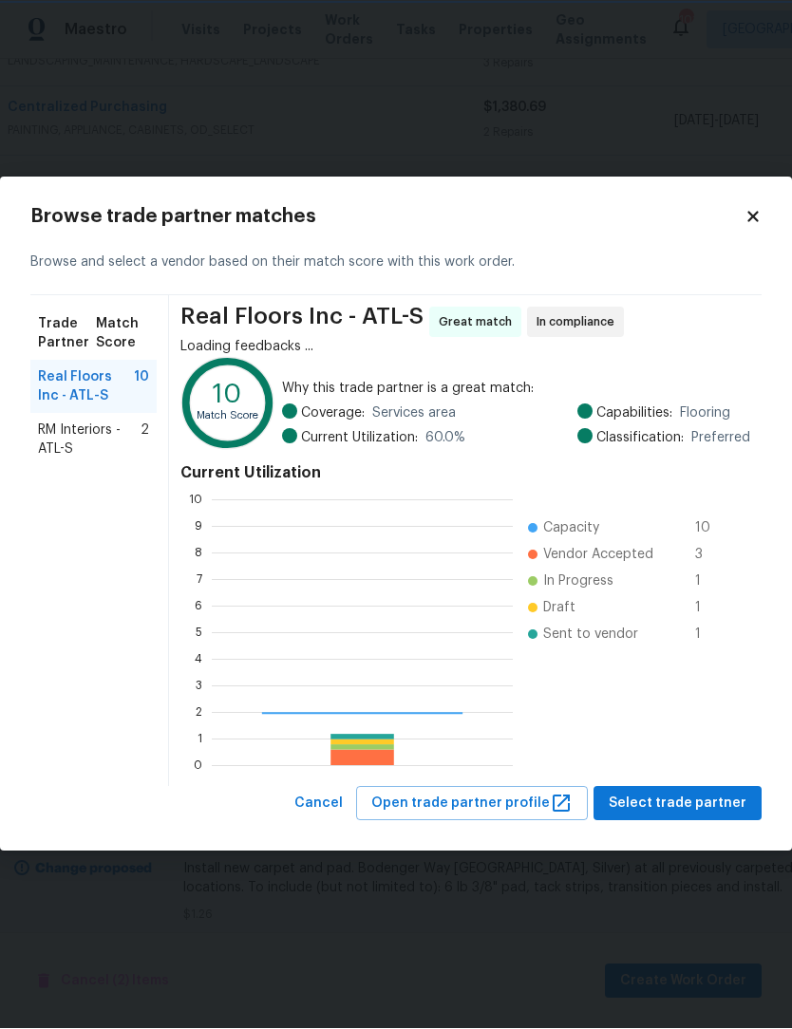
scroll to position [266, 301]
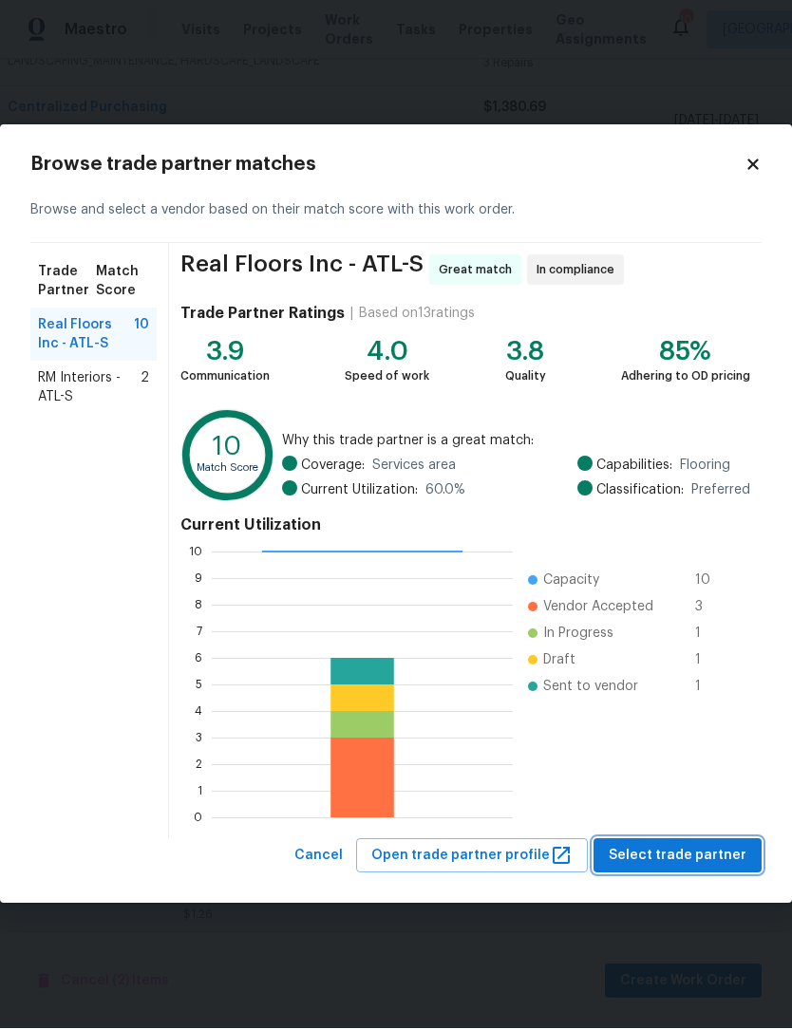
click at [717, 851] on span "Select trade partner" at bounding box center [677, 857] width 138 height 24
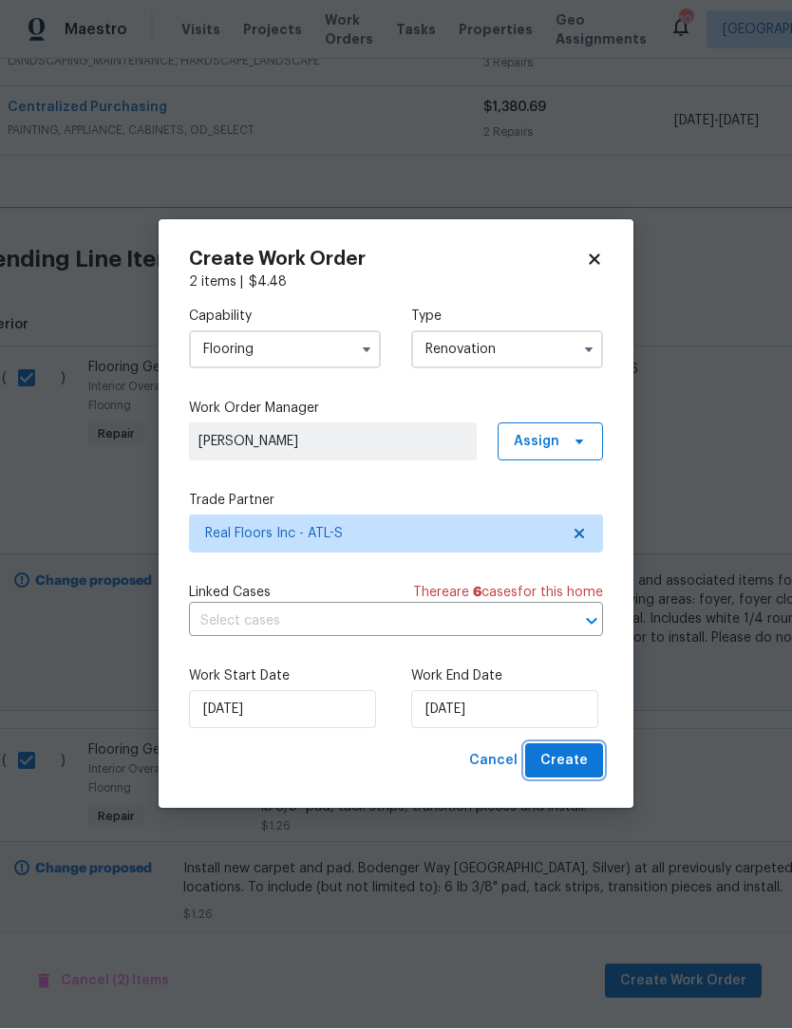
click at [580, 767] on span "Create" at bounding box center [563, 762] width 47 height 24
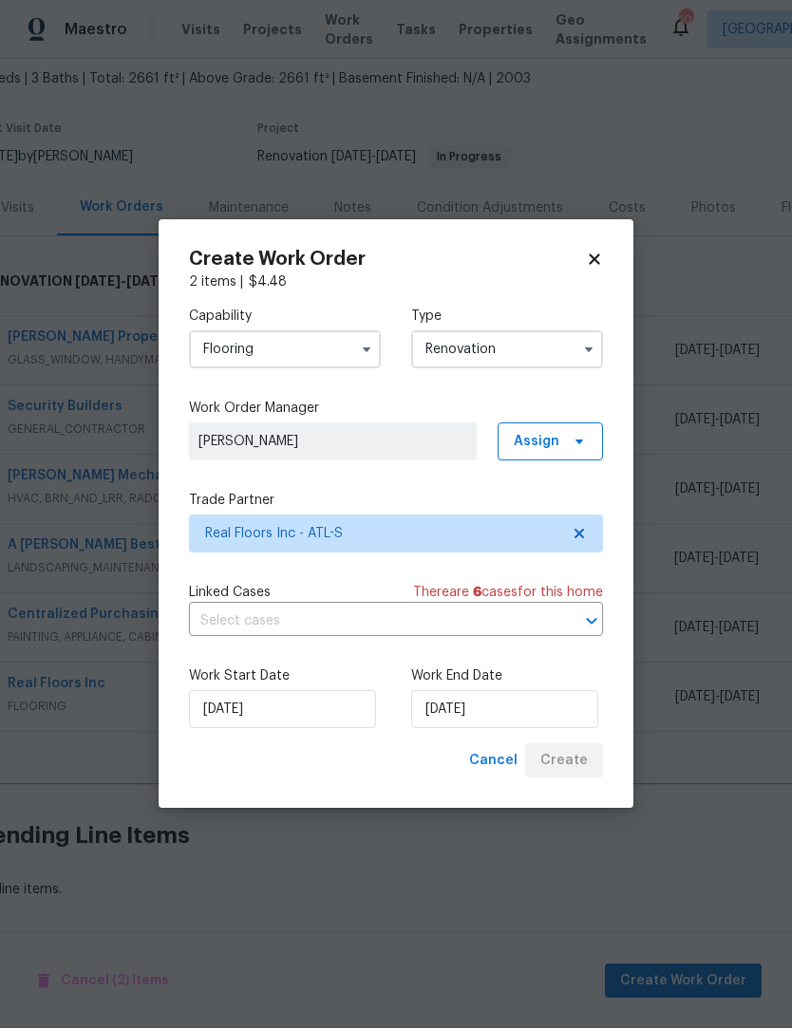
scroll to position [44, 22]
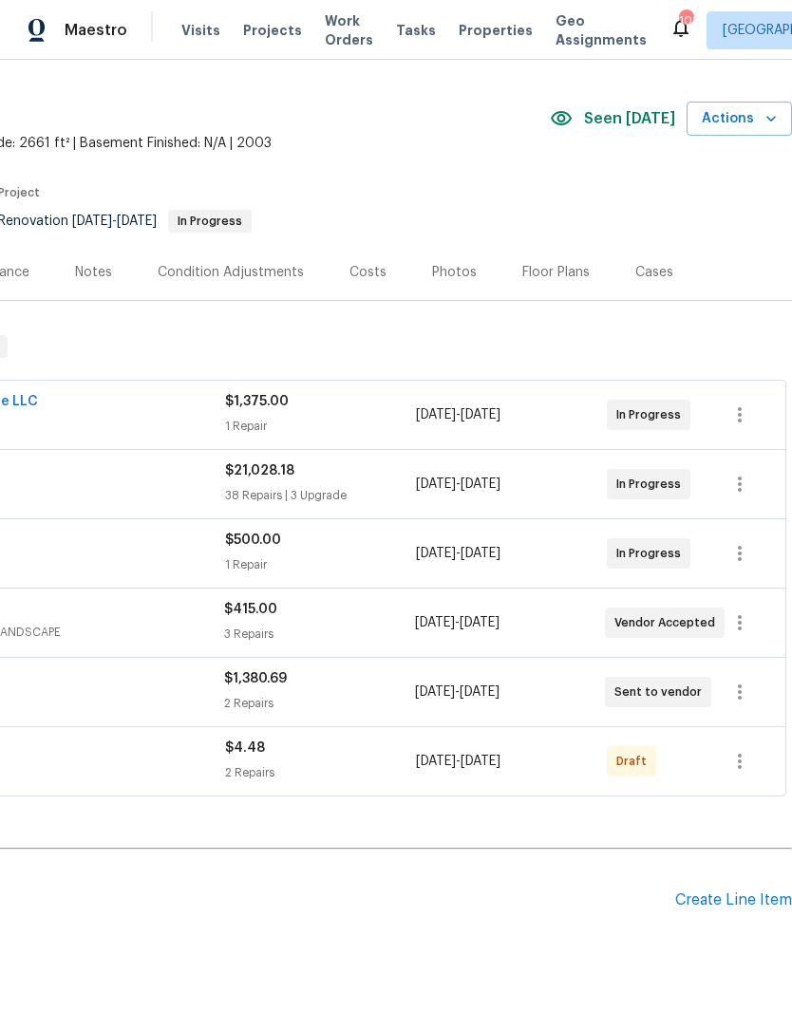
scroll to position [44, 281]
click at [738, 765] on icon "button" at bounding box center [739, 761] width 23 height 23
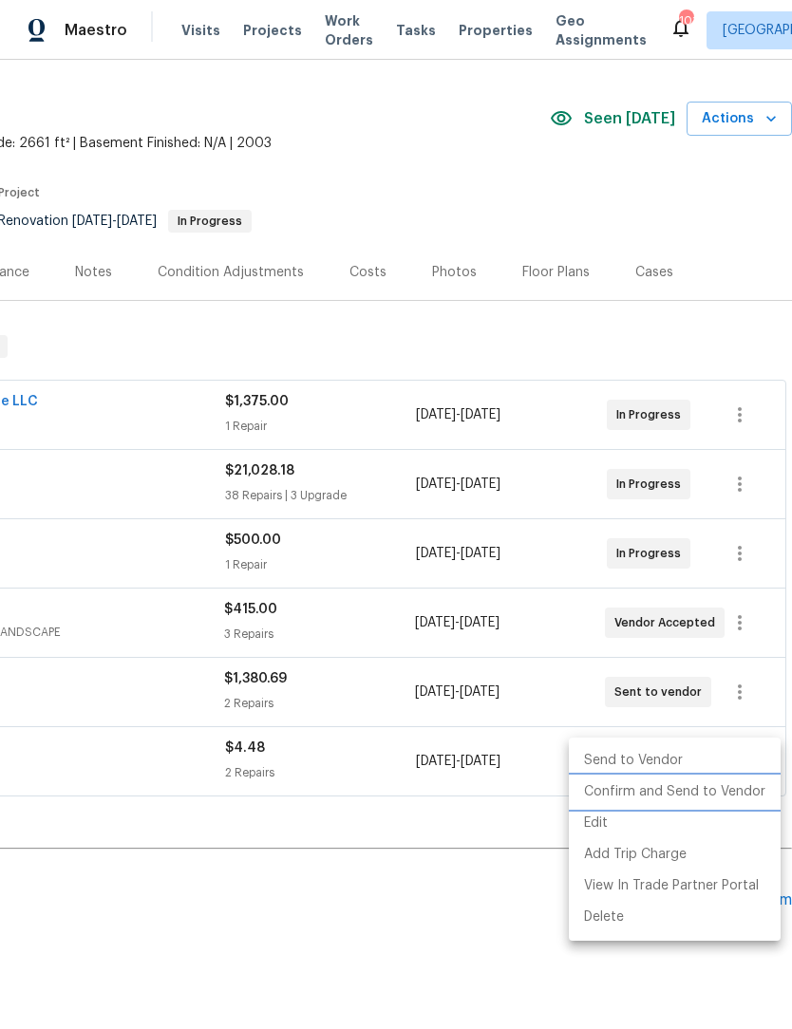
click at [713, 789] on li "Confirm and Send to Vendor" at bounding box center [675, 791] width 212 height 31
